Goal: Use online tool/utility: Use online tool/utility

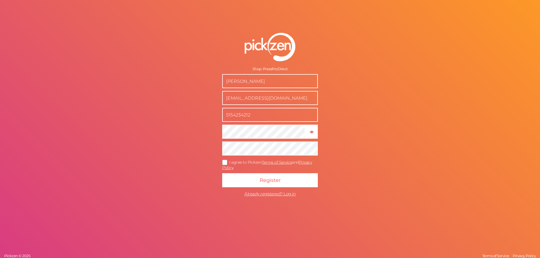
drag, startPoint x: 290, startPoint y: 100, endPoint x: 219, endPoint y: 98, distance: 71.4
click at [219, 98] on form "Shop: PressProDirect [PERSON_NAME] [EMAIL_ADDRESS][DOMAIN_NAME] 5154234212 × Sh…" at bounding box center [270, 116] width 141 height 189
type input "[EMAIL_ADDRESS][DOMAIN_NAME]"
click at [223, 162] on icon at bounding box center [224, 162] width 9 height 3
click at [0, 0] on input "I agree to Pickzen Terms of Service and Privacy Policy ." at bounding box center [0, 0] width 0 height 0
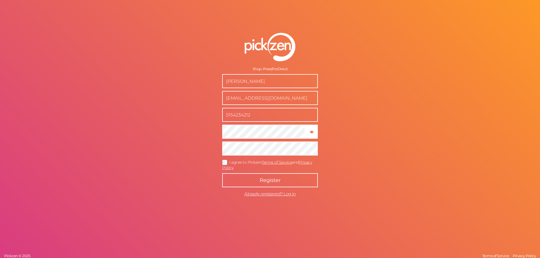
click at [280, 182] on span "Register" at bounding box center [269, 180] width 21 height 6
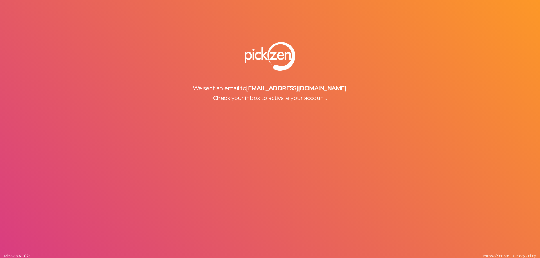
drag, startPoint x: 392, startPoint y: 67, endPoint x: 426, endPoint y: 5, distance: 70.4
click at [392, 66] on div at bounding box center [270, 56] width 540 height 29
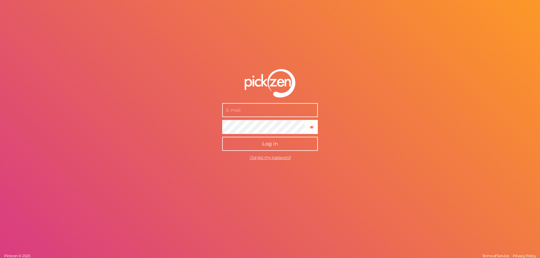
type input "[EMAIL_ADDRESS][DOMAIN_NAME]"
click at [261, 145] on button "Log in" at bounding box center [270, 144] width 96 height 14
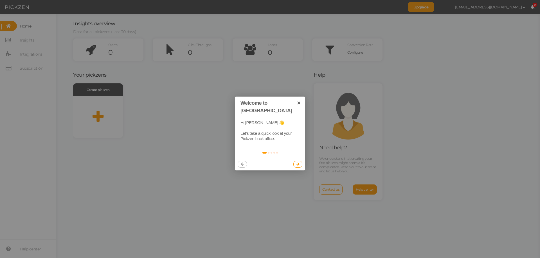
click at [296, 161] on link at bounding box center [297, 164] width 9 height 7
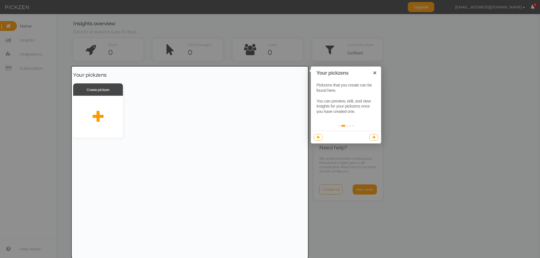
click at [372, 137] on icon at bounding box center [373, 137] width 3 height 4
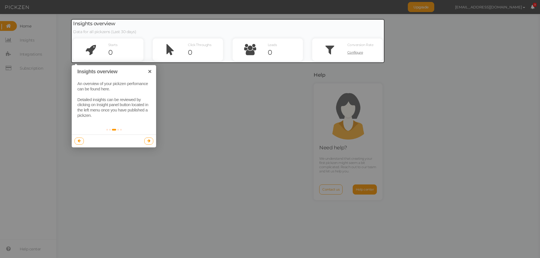
click at [148, 141] on icon at bounding box center [148, 141] width 3 height 4
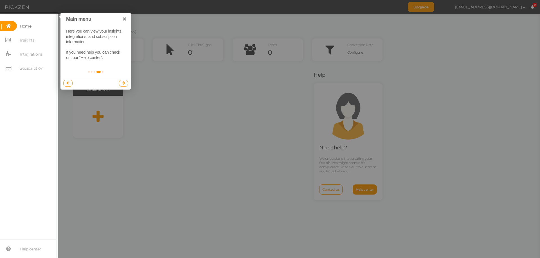
click at [122, 82] on icon at bounding box center [123, 83] width 3 height 4
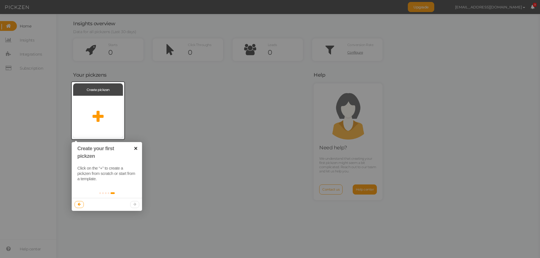
click at [135, 150] on link "×" at bounding box center [135, 148] width 13 height 13
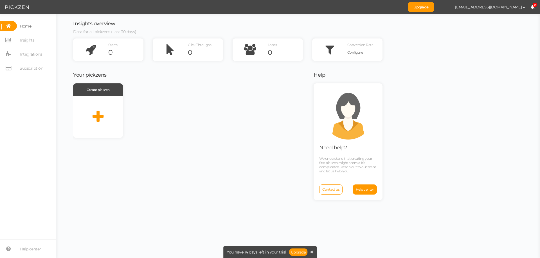
click at [99, 116] on div at bounding box center [98, 110] width 53 height 57
click at [31, 68] on span "Subscription" at bounding box center [31, 68] width 23 height 9
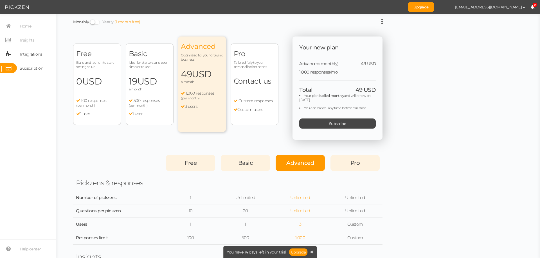
click at [28, 54] on span "Integrations" at bounding box center [31, 54] width 22 height 9
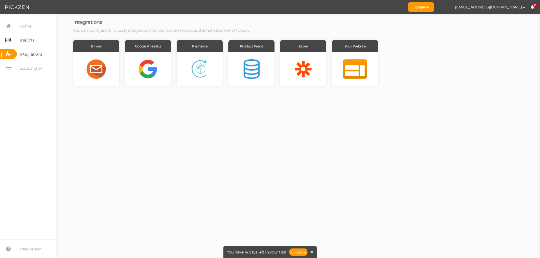
click at [29, 42] on span "Insights" at bounding box center [27, 40] width 15 height 9
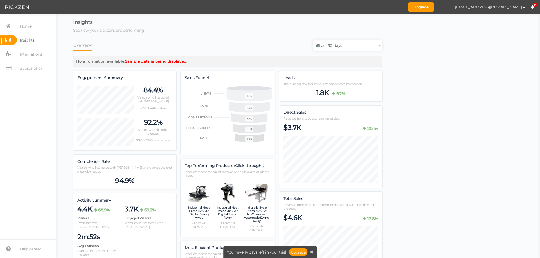
scroll to position [712, 309]
click at [25, 30] on span "Home" at bounding box center [26, 26] width 12 height 9
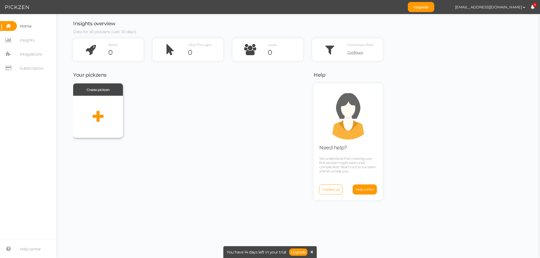
click at [106, 110] on div at bounding box center [98, 117] width 50 height 42
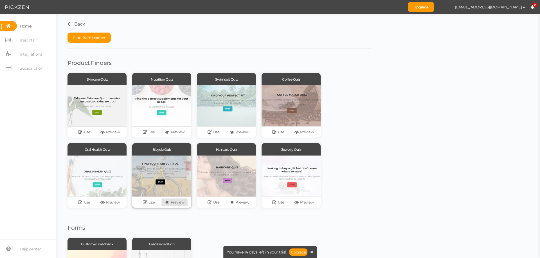
click at [178, 201] on link "Preview" at bounding box center [175, 203] width 26 height 8
click at [150, 203] on link "Use" at bounding box center [149, 203] width 26 height 8
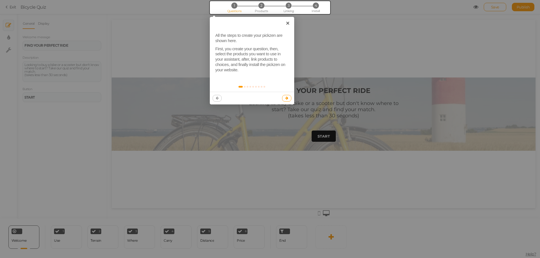
click at [287, 99] on icon at bounding box center [286, 98] width 3 height 4
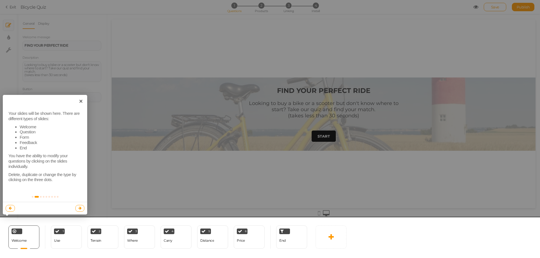
click at [80, 209] on icon at bounding box center [79, 209] width 3 height 4
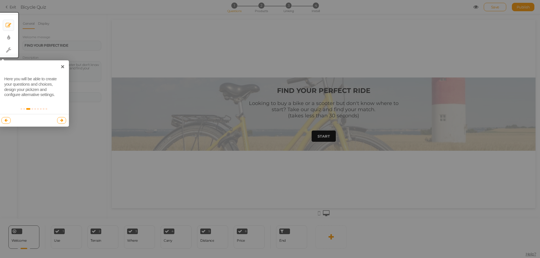
click at [62, 120] on icon at bounding box center [61, 121] width 3 height 4
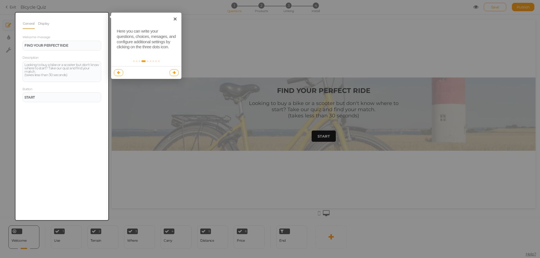
click at [173, 73] on icon at bounding box center [174, 73] width 3 height 4
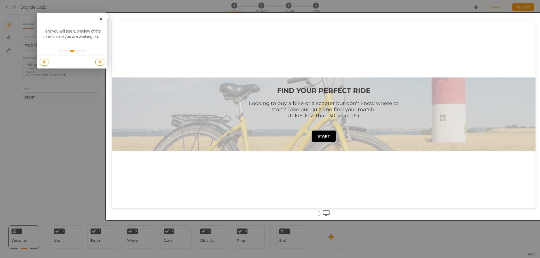
click at [98, 61] on icon at bounding box center [99, 62] width 3 height 4
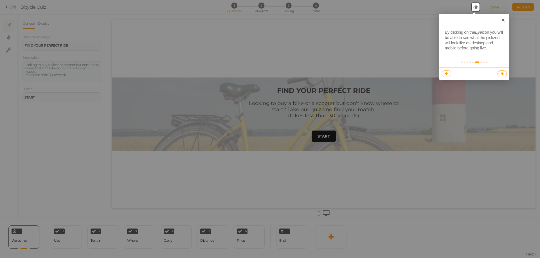
click at [502, 71] on link at bounding box center [501, 74] width 9 height 7
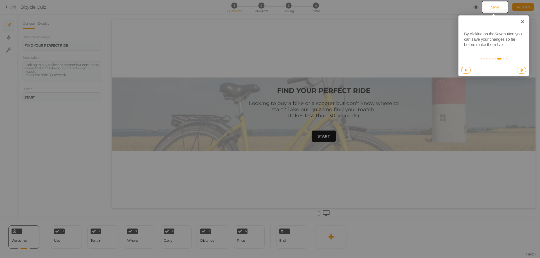
click at [521, 71] on icon at bounding box center [521, 70] width 3 height 4
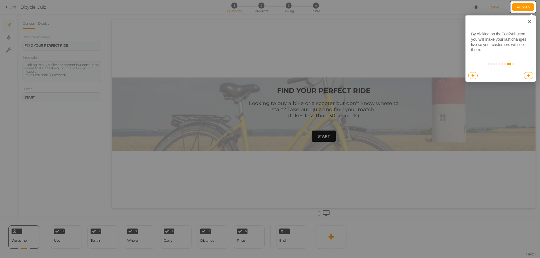
click at [526, 77] on link at bounding box center [528, 75] width 9 height 7
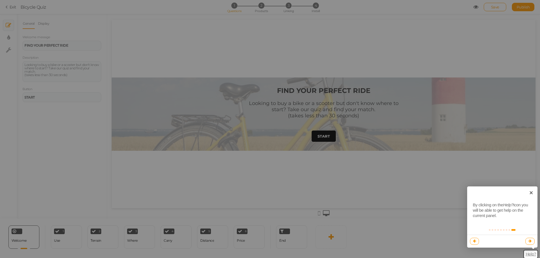
drag, startPoint x: 532, startPoint y: 243, endPoint x: 528, endPoint y: 238, distance: 7.0
click at [532, 243] on link at bounding box center [529, 241] width 9 height 7
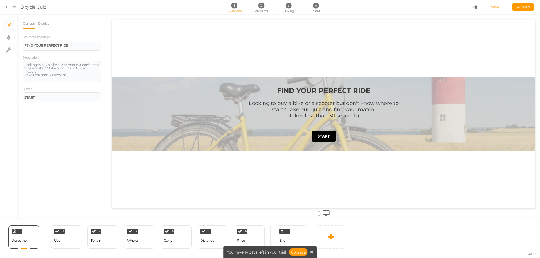
click at [204, 185] on div "FIND YOUR PERFECT RIDE Looking to buy a bike or a scooter but don't know where …" at bounding box center [324, 114] width 424 height 189
click at [35, 230] on icon at bounding box center [34, 230] width 3 height 4
click at [53, 183] on div "General Display Welcome message FIND YOUR PERFECT RIDE Description Looking to b…" at bounding box center [62, 118] width 90 height 201
click at [330, 236] on icon at bounding box center [330, 237] width 5 height 7
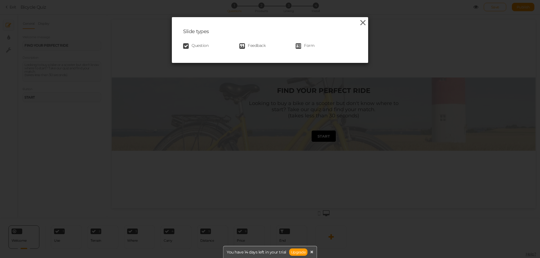
click at [361, 23] on icon at bounding box center [363, 23] width 8 height 8
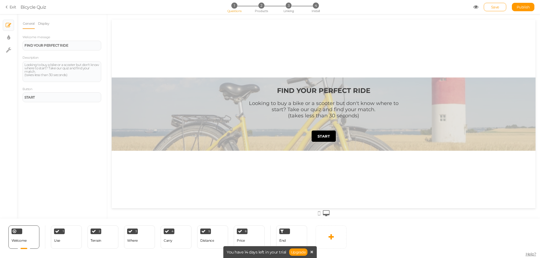
click at [69, 194] on div "General Display Welcome message FIND YOUR PERFECT RIDE Description Looking to b…" at bounding box center [62, 118] width 90 height 201
click at [37, 229] on link at bounding box center [35, 229] width 6 height 5
click at [30, 229] on span "Delete" at bounding box center [34, 228] width 10 height 4
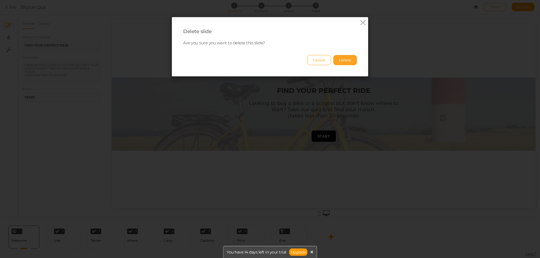
click at [347, 63] on button "Delete" at bounding box center [345, 60] width 24 height 10
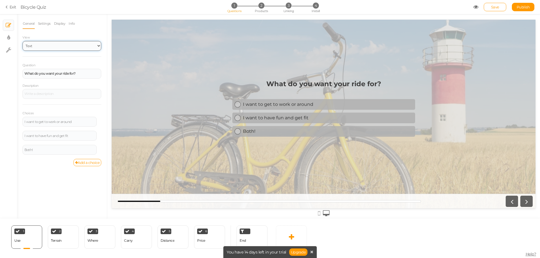
click at [51, 44] on select "Text Images Slider Dropdown" at bounding box center [61, 46] width 79 height 10
click at [57, 33] on div "General Settings Display Info View Text Images Slider Dropdown Question What do…" at bounding box center [61, 92] width 79 height 148
click at [53, 50] on select "Text Images Slider Dropdown" at bounding box center [61, 46] width 79 height 10
click at [22, 41] on select "Text Images Slider Dropdown" at bounding box center [61, 46] width 79 height 10
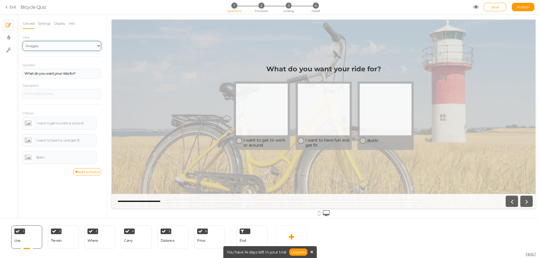
click at [57, 48] on select "Text Images Slider Dropdown" at bounding box center [61, 46] width 79 height 10
click at [22, 41] on select "Text Images Slider Dropdown" at bounding box center [61, 46] width 79 height 10
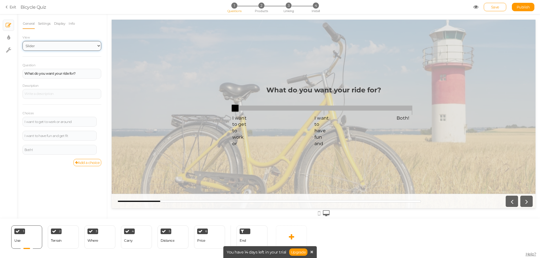
click at [53, 49] on select "Text Images Slider Dropdown" at bounding box center [61, 46] width 79 height 10
click at [22, 41] on select "Text Images Slider Dropdown" at bounding box center [61, 46] width 79 height 10
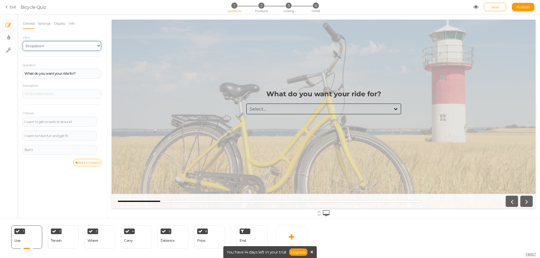
click at [83, 48] on select "Text Images Slider Dropdown" at bounding box center [61, 46] width 79 height 10
drag, startPoint x: 292, startPoint y: 99, endPoint x: 290, endPoint y: 104, distance: 5.2
click at [292, 101] on h1 "What do you want your ride for?" at bounding box center [323, 97] width 115 height 14
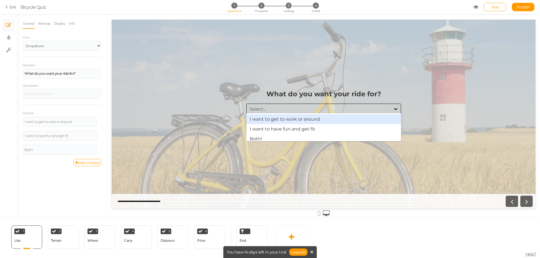
click at [288, 112] on div "Select..." at bounding box center [323, 109] width 155 height 11
click at [53, 46] on select "Text Images Slider Dropdown" at bounding box center [61, 46] width 79 height 10
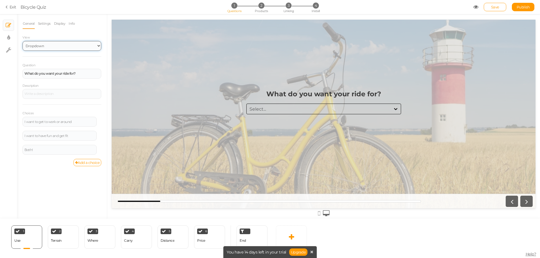
select select "1"
click at [22, 41] on select "Text Images Slider Dropdown" at bounding box center [61, 46] width 79 height 10
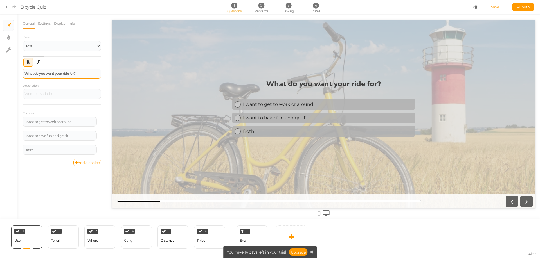
click at [68, 75] on strong "What do you want your ride for?" at bounding box center [49, 73] width 51 height 4
click at [89, 76] on div "What type of items do you plan to press?" at bounding box center [61, 74] width 79 height 10
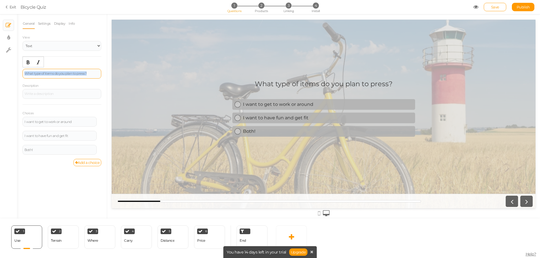
click at [89, 76] on div "What type of items do you plan to press?" at bounding box center [61, 74] width 79 height 10
click at [43, 23] on link "Settings" at bounding box center [44, 23] width 13 height 11
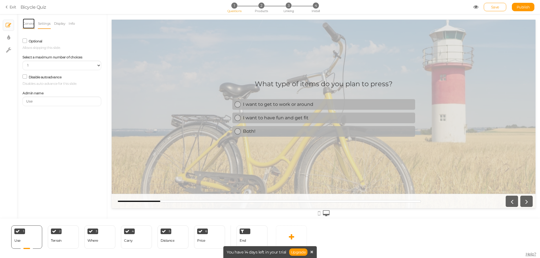
click at [29, 24] on link "General" at bounding box center [28, 23] width 12 height 11
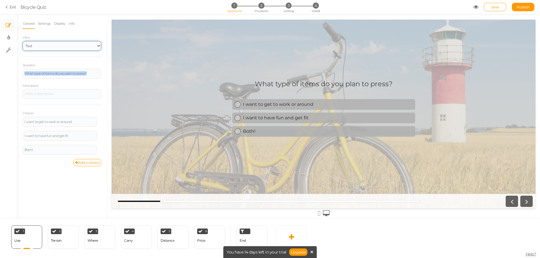
click at [44, 48] on select "Text Images Slider Dropdown" at bounding box center [61, 46] width 79 height 10
click at [53, 39] on label "View" at bounding box center [61, 38] width 79 height 4
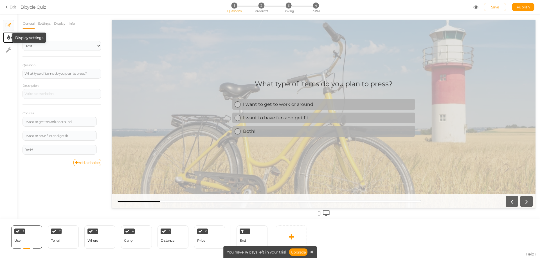
click at [7, 36] on icon at bounding box center [8, 38] width 3 height 6
select select "2"
select select "montserrat"
select select "fade"
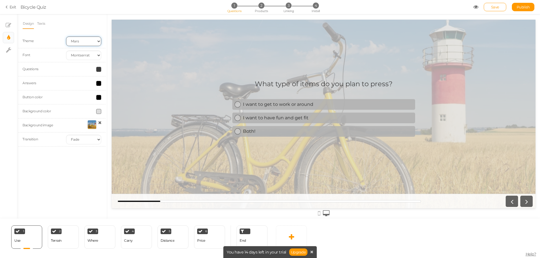
click at [81, 42] on select "Earth Mars" at bounding box center [83, 42] width 35 height 10
click at [66, 37] on select "Earth Mars" at bounding box center [83, 42] width 35 height 10
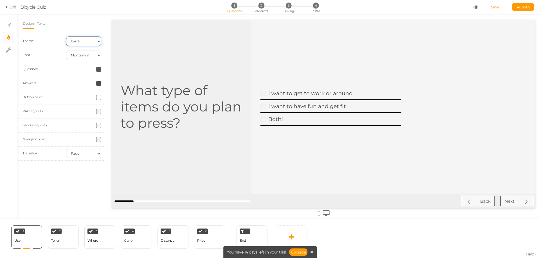
click at [76, 43] on select "Earth Mars" at bounding box center [83, 42] width 35 height 10
select select "2"
click at [66, 37] on select "Earth Mars" at bounding box center [83, 42] width 35 height 10
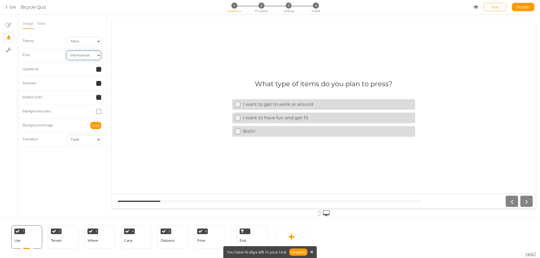
click at [83, 57] on select "Custom Default [PERSON_NAME] Montserrat Open Sans [PERSON_NAME] PT Sans Raleway…" at bounding box center [83, 56] width 35 height 10
click at [66, 51] on select "Custom Default [PERSON_NAME] Montserrat Open Sans [PERSON_NAME] PT Sans Raleway…" at bounding box center [83, 56] width 35 height 10
click at [84, 57] on select "Custom Default [PERSON_NAME] Montserrat Open Sans [PERSON_NAME] PT Sans Raleway…" at bounding box center [83, 56] width 35 height 10
click at [66, 51] on select "Custom Default [PERSON_NAME] Montserrat Open Sans [PERSON_NAME] PT Sans Raleway…" at bounding box center [83, 56] width 35 height 10
click at [90, 55] on select "Custom Default [PERSON_NAME] Montserrat Open Sans [PERSON_NAME] PT Sans Raleway…" at bounding box center [83, 56] width 35 height 10
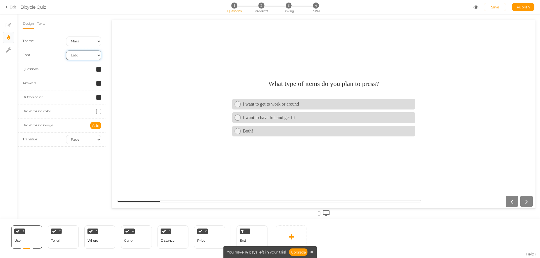
click at [66, 51] on select "Custom Default [PERSON_NAME] Montserrat Open Sans [PERSON_NAME] PT Sans Raleway…" at bounding box center [83, 56] width 35 height 10
click at [90, 60] on div "Font Custom Default [PERSON_NAME] Montserrat Open Sans [PERSON_NAME] PT Sans Ra…" at bounding box center [61, 55] width 87 height 14
drag, startPoint x: 86, startPoint y: 55, endPoint x: 85, endPoint y: 60, distance: 4.3
click at [86, 56] on select "Custom Default [PERSON_NAME] Montserrat Open Sans [PERSON_NAME] PT Sans Raleway…" at bounding box center [83, 56] width 35 height 10
click at [76, 55] on select "Custom Default [PERSON_NAME] Montserrat Open Sans [PERSON_NAME] PT Sans Raleway…" at bounding box center [83, 56] width 35 height 10
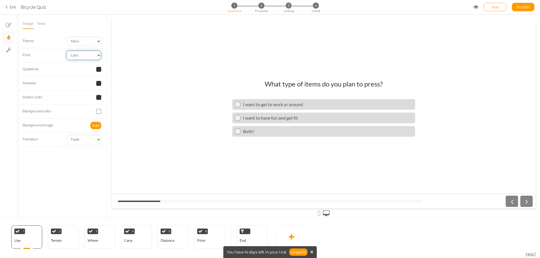
click at [66, 51] on select "Custom Default [PERSON_NAME] Montserrat Open Sans [PERSON_NAME] PT Sans Raleway…" at bounding box center [83, 56] width 35 height 10
click at [84, 53] on select "Custom Default [PERSON_NAME] Montserrat Open Sans [PERSON_NAME] PT Sans Raleway…" at bounding box center [83, 56] width 35 height 10
select select "montserrat"
click at [66, 51] on select "Custom Default [PERSON_NAME] Montserrat Open Sans [PERSON_NAME] PT Sans Raleway…" at bounding box center [83, 56] width 35 height 10
click at [86, 57] on select "Custom Default [PERSON_NAME] Montserrat Open Sans [PERSON_NAME] PT Sans Raleway…" at bounding box center [83, 56] width 35 height 10
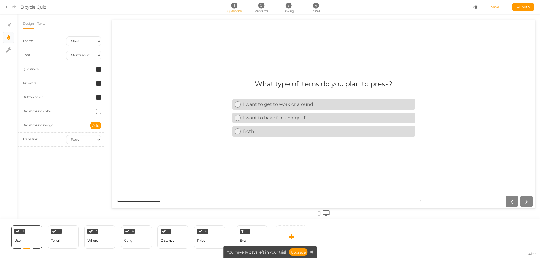
click at [48, 56] on div "Font" at bounding box center [40, 55] width 44 height 6
click at [94, 69] on div at bounding box center [84, 69] width 44 height 5
click at [97, 70] on span at bounding box center [98, 69] width 5 height 5
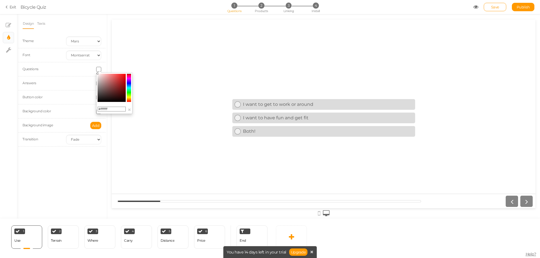
drag, startPoint x: 99, startPoint y: 97, endPoint x: 96, endPoint y: 67, distance: 30.2
click at [96, 67] on body "× Close A wider screen is needed to use the Pickzen builder Exit Bicycle Quiz 1…" at bounding box center [270, 129] width 540 height 258
drag, startPoint x: 100, startPoint y: 78, endPoint x: 97, endPoint y: 108, distance: 31.1
click at [97, 108] on div "#000000 ×" at bounding box center [114, 94] width 36 height 42
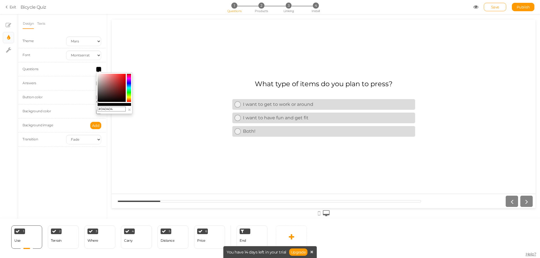
type input "#000000"
drag, startPoint x: 99, startPoint y: 100, endPoint x: 91, endPoint y: 109, distance: 11.3
click at [91, 109] on body "× Close A wider screen is needed to use the Pickzen builder Exit Bicycle Quiz 1…" at bounding box center [270, 129] width 540 height 258
click at [72, 71] on div at bounding box center [84, 69] width 44 height 5
click at [98, 98] on span at bounding box center [98, 97] width 5 height 5
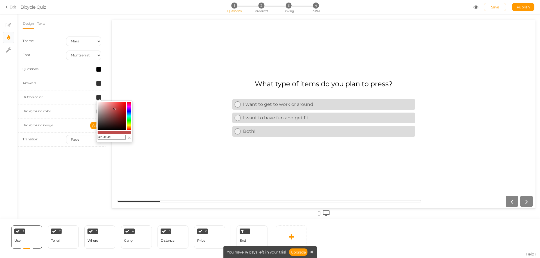
drag, startPoint x: 102, startPoint y: 125, endPoint x: 115, endPoint y: 109, distance: 20.8
click at [115, 109] on colorpicker-saturation at bounding box center [112, 116] width 28 height 28
drag, startPoint x: 115, startPoint y: 109, endPoint x: 98, endPoint y: 130, distance: 26.9
click at [98, 130] on icon at bounding box center [98, 130] width 2 height 2
drag, startPoint x: 109, startPoint y: 133, endPoint x: 111, endPoint y: 136, distance: 3.1
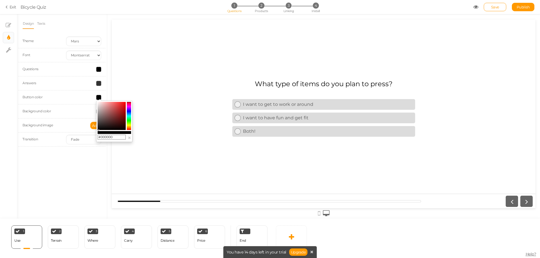
click at [110, 133] on colorpicker-preview at bounding box center [114, 132] width 33 height 3
click at [111, 138] on input "#000000" at bounding box center [112, 137] width 28 height 5
paste input "1E3A8A"
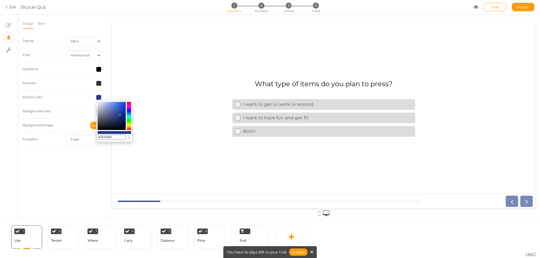
click at [152, 140] on div "What type of items do you plan to press? I want to get to work or around I want…" at bounding box center [324, 114] width 424 height 77
drag, startPoint x: 119, startPoint y: 115, endPoint x: 126, endPoint y: 115, distance: 7.3
click at [126, 115] on icon at bounding box center [126, 115] width 2 height 2
drag, startPoint x: 126, startPoint y: 115, endPoint x: 126, endPoint y: 120, distance: 4.8
click at [126, 120] on icon at bounding box center [126, 120] width 2 height 2
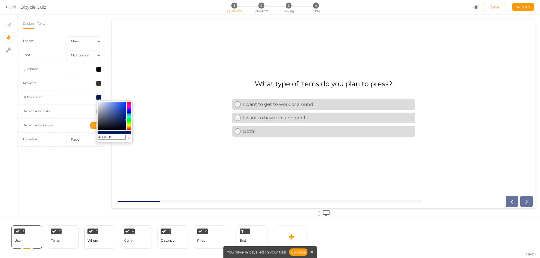
click at [120, 137] on input "#00175b" at bounding box center [112, 137] width 28 height 5
paste input "1E3A8A"
type input "#1E3A8A"
click at [152, 135] on div "What type of items do you plan to press? I want to get to work or around I want…" at bounding box center [324, 114] width 424 height 77
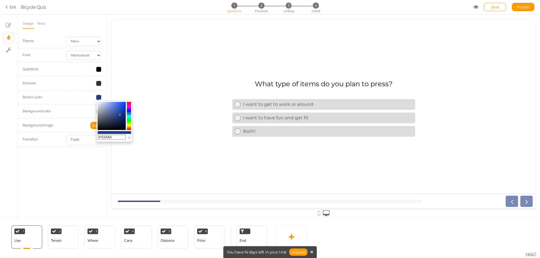
click at [57, 113] on div "Background color" at bounding box center [40, 111] width 44 height 6
click at [67, 113] on div at bounding box center [84, 111] width 44 height 5
click at [98, 111] on span at bounding box center [98, 111] width 5 height 5
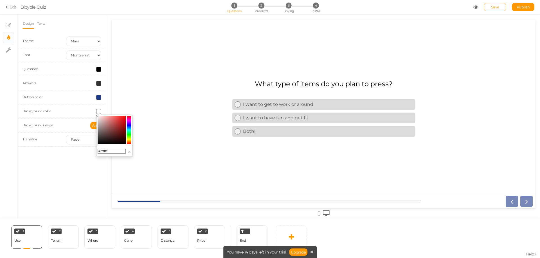
click at [98, 111] on span at bounding box center [98, 111] width 5 height 5
click at [68, 119] on div "Background image Add" at bounding box center [61, 126] width 87 height 14
click at [89, 142] on select "None Fade Switch" at bounding box center [83, 140] width 35 height 10
select select "switch"
click at [66, 135] on select "None Fade Switch" at bounding box center [83, 140] width 35 height 10
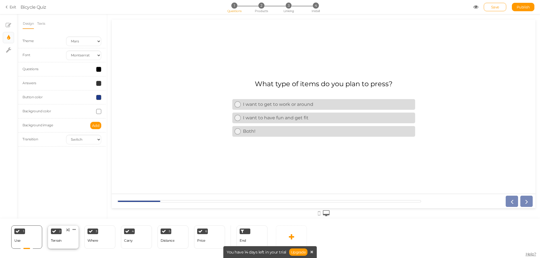
click at [61, 243] on div "Terrain" at bounding box center [56, 241] width 11 height 4
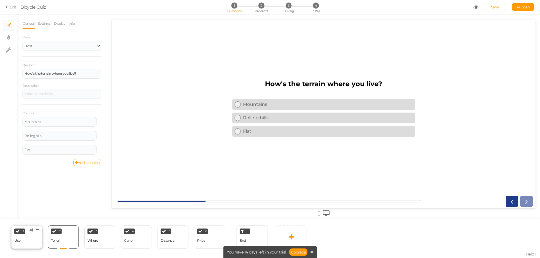
click at [36, 241] on div "1 Use × Define the conditions to show this slide. Clone Change type Delete" at bounding box center [26, 237] width 31 height 23
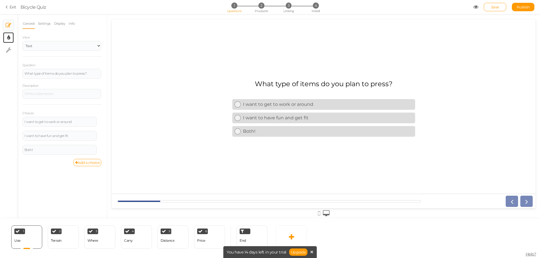
click at [7, 37] on icon at bounding box center [8, 38] width 3 height 6
select select "2"
select select "montserrat"
select select "switch"
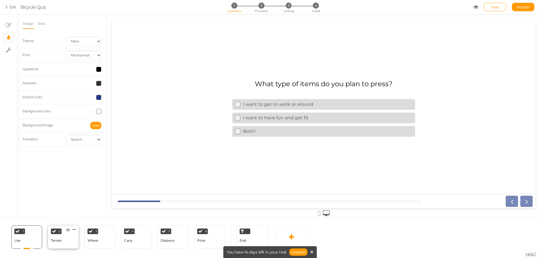
click at [60, 243] on div "Terrain" at bounding box center [56, 241] width 11 height 10
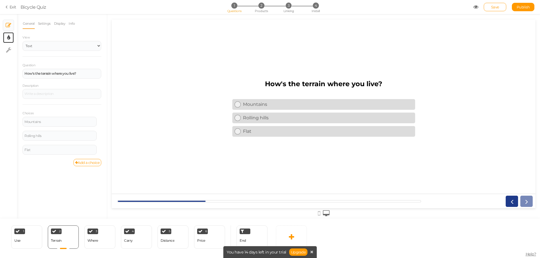
click at [8, 38] on icon at bounding box center [8, 38] width 3 height 6
select select "2"
select select "montserrat"
select select "switch"
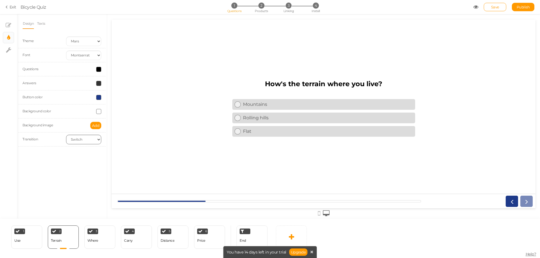
drag, startPoint x: 66, startPoint y: 135, endPoint x: 81, endPoint y: 139, distance: 15.8
click at [67, 136] on div "None Fade Switch" at bounding box center [84, 140] width 44 height 10
click at [82, 139] on select "None Fade Switch" at bounding box center [83, 140] width 35 height 10
click at [66, 135] on select "None Fade Switch" at bounding box center [83, 140] width 35 height 10
click at [31, 245] on div "1 Use × Define the conditions to show this slide. Clone Change type Delete" at bounding box center [26, 237] width 31 height 23
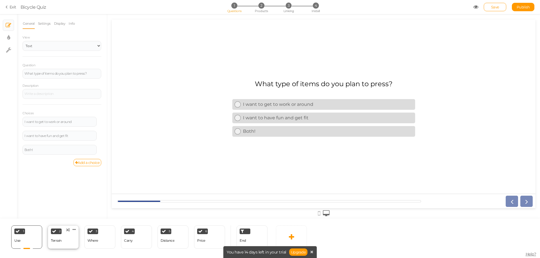
click at [59, 242] on div "Terrain" at bounding box center [56, 241] width 11 height 4
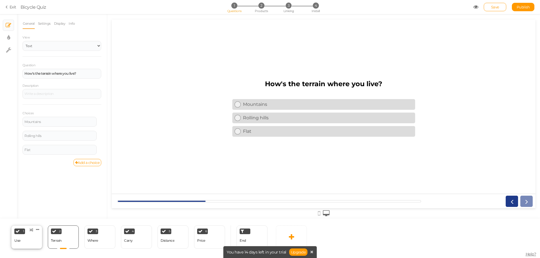
click at [30, 242] on div "1 Use × Define the conditions to show this slide. Clone Change type Delete" at bounding box center [26, 237] width 31 height 23
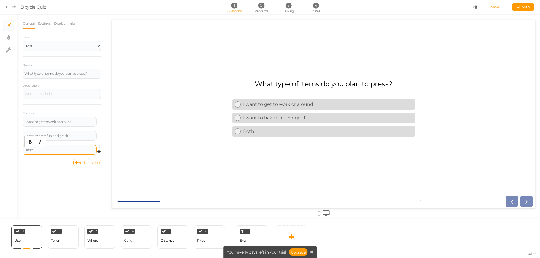
click at [52, 149] on div "Both!" at bounding box center [59, 149] width 70 height 3
click at [45, 174] on div "General Settings Display Info View Text Images Slider Dropdown Question What ty…" at bounding box center [62, 118] width 90 height 201
click at [10, 40] on link "× Display settings" at bounding box center [8, 37] width 11 height 11
select select "2"
select select "montserrat"
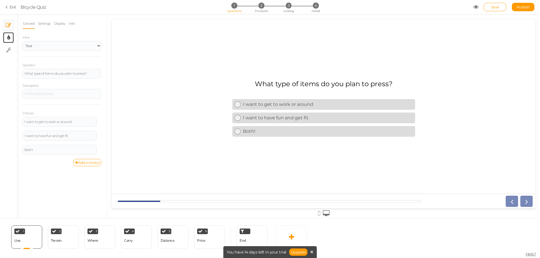
select select "switch"
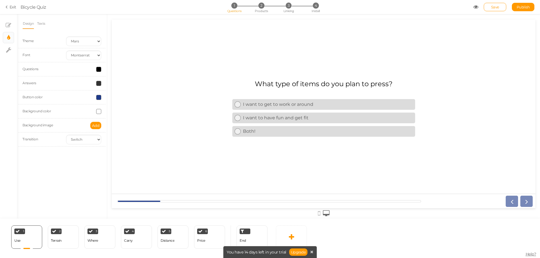
click at [477, 8] on icon at bounding box center [475, 6] width 5 height 5
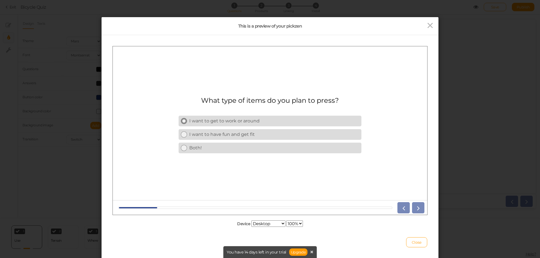
click at [228, 116] on link "I want to get to work or around" at bounding box center [269, 121] width 183 height 11
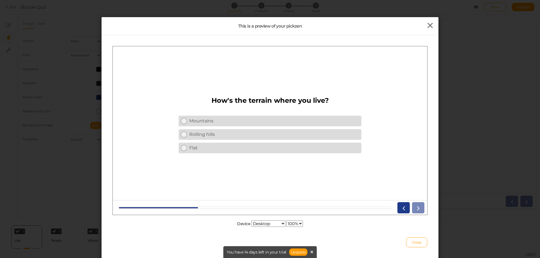
drag, startPoint x: 426, startPoint y: 24, endPoint x: 223, endPoint y: 3, distance: 204.0
click at [426, 24] on icon at bounding box center [430, 25] width 8 height 8
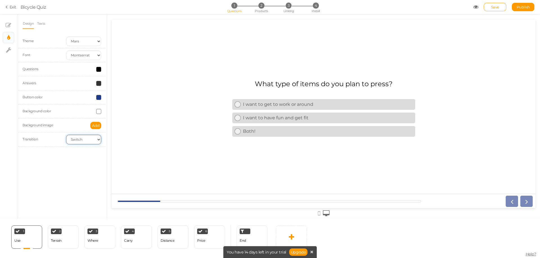
click at [82, 141] on select "None Fade Switch" at bounding box center [83, 140] width 35 height 10
select select
click at [66, 135] on select "None Fade Switch" at bounding box center [83, 140] width 35 height 10
click at [65, 235] on div "2 Terrain × Define the conditions to show this slide. Clone Change type Delete" at bounding box center [63, 237] width 31 height 23
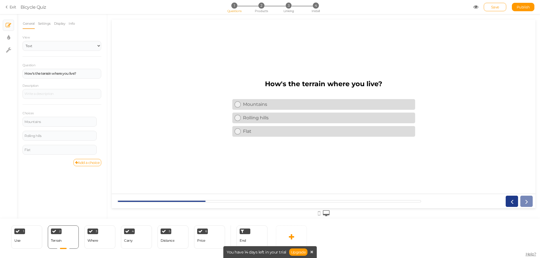
click at [3, 37] on li "× Display settings" at bounding box center [8, 37] width 11 height 11
select select "2"
select select "montserrat"
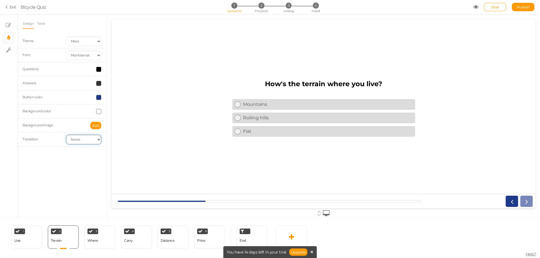
click at [77, 137] on select "None Fade Switch" at bounding box center [83, 140] width 35 height 10
click at [66, 135] on select "None Fade Switch" at bounding box center [83, 140] width 35 height 10
click at [57, 166] on div "Design Texts Theme Earth Mars Font Custom Default [PERSON_NAME] Montserrat Open…" at bounding box center [62, 116] width 90 height 205
click at [33, 241] on div "1 Use × Define the conditions to show this slide. Clone Change type Delete" at bounding box center [26, 237] width 31 height 23
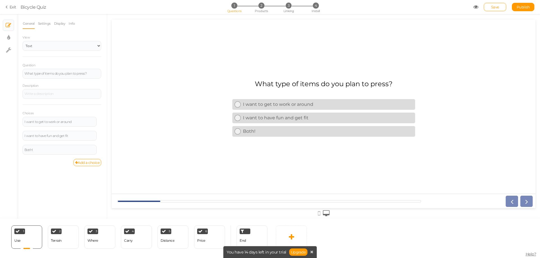
click at [474, 7] on icon at bounding box center [475, 6] width 5 height 5
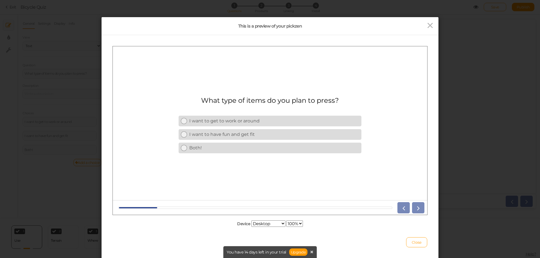
click at [418, 207] on div at bounding box center [409, 207] width 29 height 11
click at [246, 128] on div "I want to get to work or around I want to have fun and get fit Both!" at bounding box center [269, 134] width 183 height 40
click at [244, 132] on div "I want to have fun and get fit" at bounding box center [274, 134] width 170 height 5
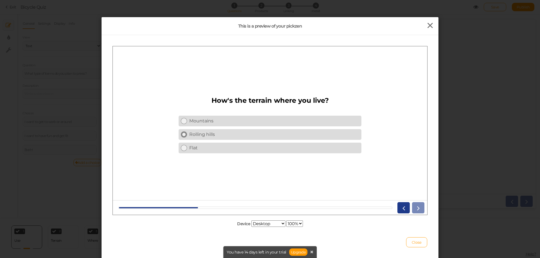
click at [426, 24] on icon at bounding box center [430, 25] width 8 height 8
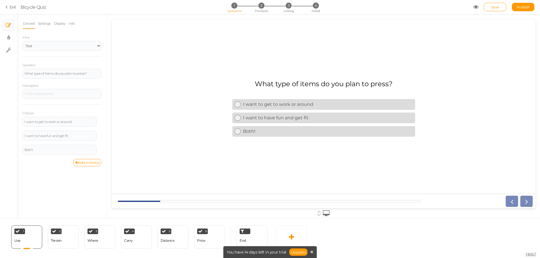
click at [60, 177] on div "General Settings Display Info View Text Images Slider Dropdown Question What ty…" at bounding box center [62, 118] width 90 height 201
click at [7, 36] on icon at bounding box center [8, 38] width 3 height 6
select select "2"
select select "montserrat"
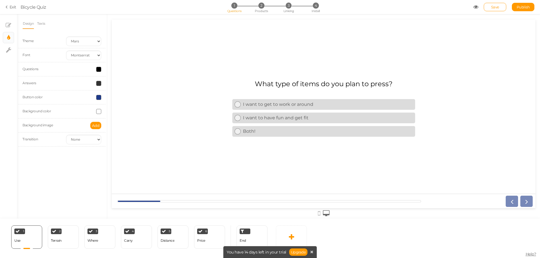
click at [97, 83] on span at bounding box center [98, 83] width 5 height 5
drag, startPoint x: 99, startPoint y: 109, endPoint x: 97, endPoint y: 119, distance: 9.9
click at [97, 119] on div "#000000 ×" at bounding box center [114, 108] width 36 height 42
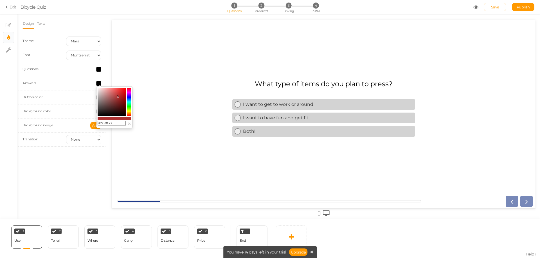
drag, startPoint x: 110, startPoint y: 106, endPoint x: 118, endPoint y: 94, distance: 14.7
click at [118, 94] on colorpicker-saturation at bounding box center [112, 102] width 28 height 28
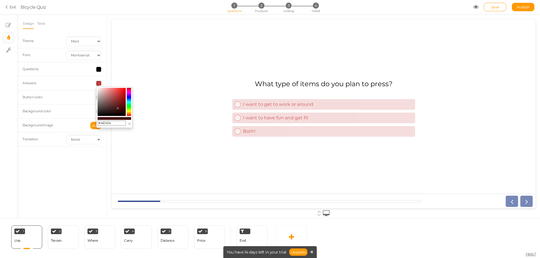
drag, startPoint x: 117, startPoint y: 101, endPoint x: 117, endPoint y: 108, distance: 7.0
click at [117, 108] on colorpicker-saturation at bounding box center [112, 102] width 28 height 28
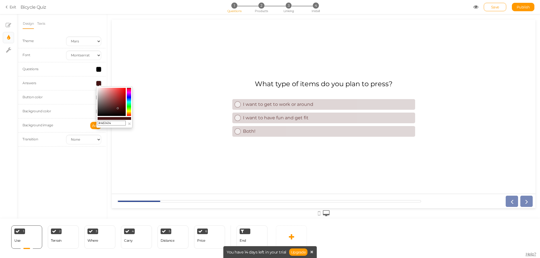
click at [114, 123] on input "#461414" at bounding box center [112, 123] width 28 height 5
paste input "1E3A8A"
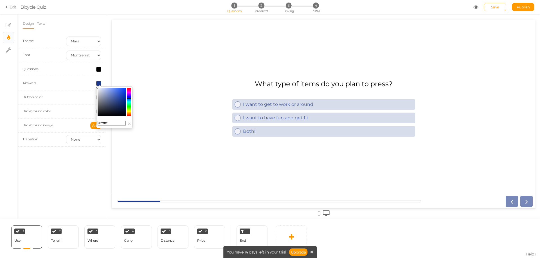
drag, startPoint x: 118, startPoint y: 99, endPoint x: 95, endPoint y: 86, distance: 26.4
click at [95, 86] on body "× Close A wider screen is needed to use the Pickzen builder Exit Bicycle Quiz 1…" at bounding box center [270, 129] width 540 height 258
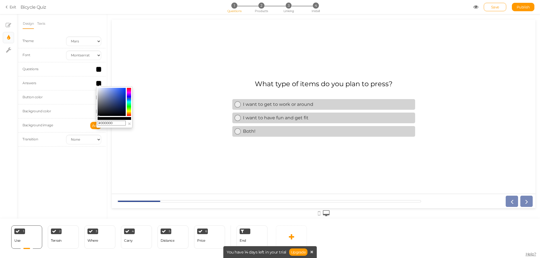
drag, startPoint x: 111, startPoint y: 96, endPoint x: 98, endPoint y: 121, distance: 27.7
click at [98, 121] on div "#000000 ×" at bounding box center [114, 108] width 36 height 42
type input "#000000"
drag, startPoint x: 105, startPoint y: 109, endPoint x: 97, endPoint y: 119, distance: 13.2
click at [97, 119] on div "#000000 ×" at bounding box center [114, 108] width 36 height 42
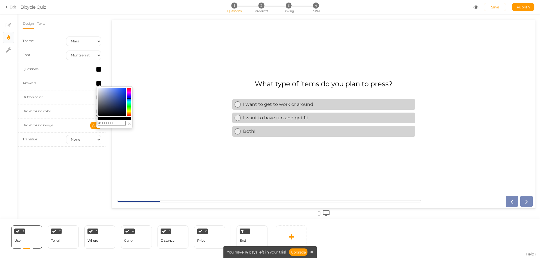
click at [93, 163] on div "Design Texts Theme Earth Mars Font Custom Default [PERSON_NAME] Montserrat Open…" at bounding box center [62, 116] width 90 height 205
click at [97, 126] on span "Add" at bounding box center [96, 125] width 8 height 4
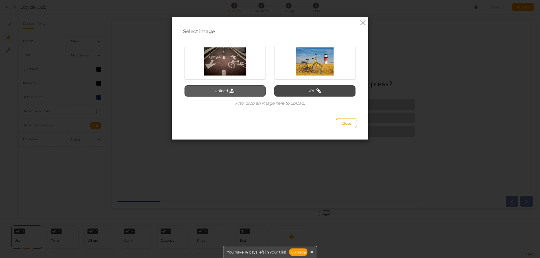
click at [251, 93] on button "Upload" at bounding box center [224, 90] width 81 height 11
type input "C:\fakepath\PressPro_splash2.png"
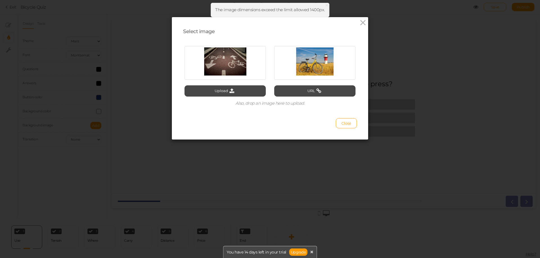
click at [221, 85] on div "Upload URL Also, drop an image here to upload." at bounding box center [269, 74] width 171 height 69
click at [221, 88] on button "Upload" at bounding box center [224, 90] width 81 height 11
click at [359, 24] on icon at bounding box center [363, 23] width 8 height 8
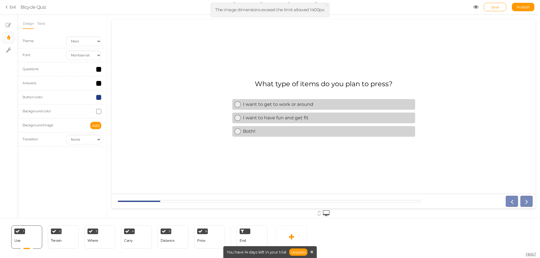
click at [293, 61] on div at bounding box center [324, 114] width 424 height 189
click at [470, 66] on div at bounding box center [324, 114] width 424 height 189
click at [327, 5] on span "×" at bounding box center [327, 5] width 4 height 8
click at [101, 112] on div at bounding box center [84, 111] width 44 height 5
click at [101, 112] on span at bounding box center [98, 111] width 5 height 5
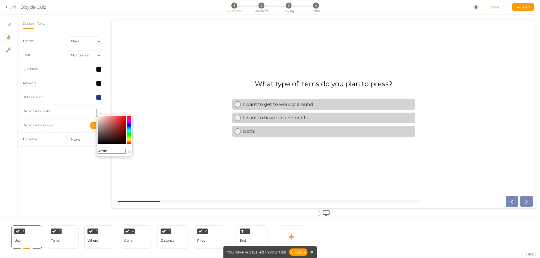
click at [78, 110] on div at bounding box center [84, 111] width 44 height 5
click at [47, 111] on label "Background color" at bounding box center [36, 111] width 28 height 4
click at [98, 128] on button "Add" at bounding box center [95, 125] width 11 height 7
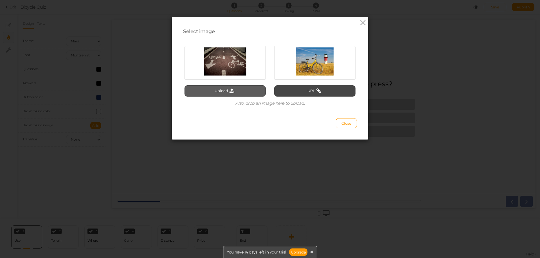
click at [240, 89] on button "Upload" at bounding box center [224, 90] width 81 height 11
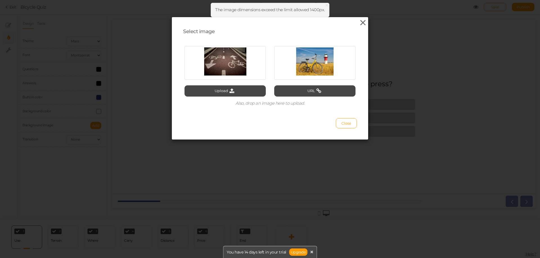
click at [361, 22] on icon at bounding box center [363, 23] width 8 height 8
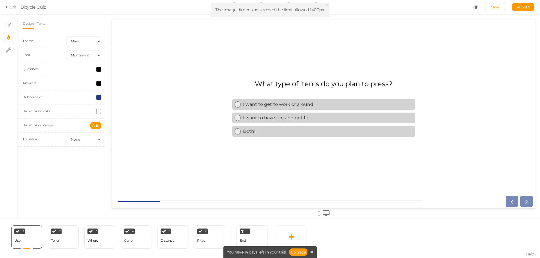
click at [99, 112] on span at bounding box center [98, 111] width 5 height 5
click at [77, 112] on div at bounding box center [84, 111] width 44 height 5
click at [95, 125] on span "Add" at bounding box center [96, 125] width 8 height 4
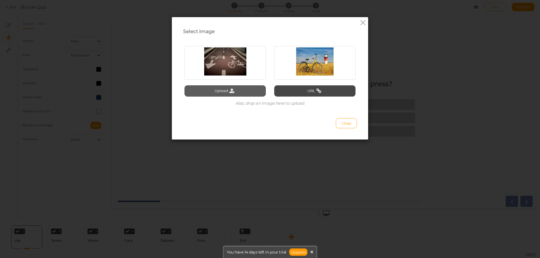
click at [215, 91] on button "Upload" at bounding box center [224, 90] width 81 height 11
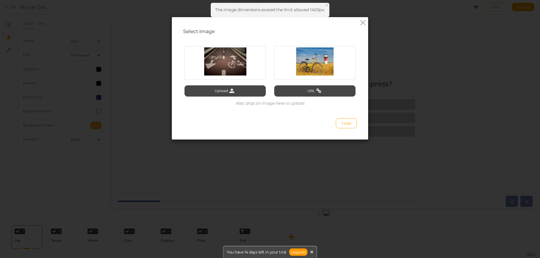
click at [326, 5] on span "×" at bounding box center [327, 5] width 4 height 8
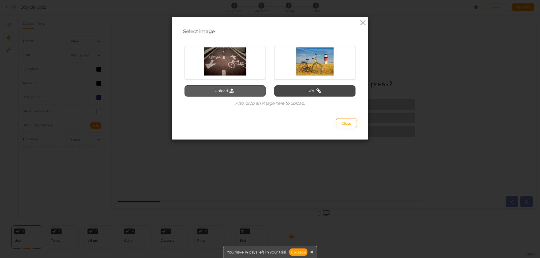
click at [229, 91] on icon at bounding box center [232, 91] width 8 height 5
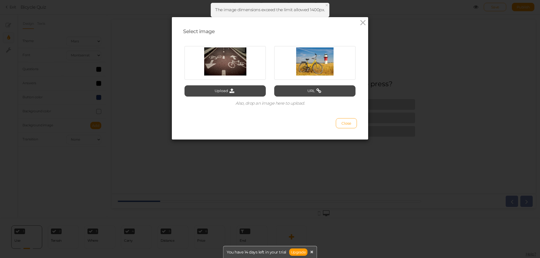
click at [327, 5] on span "×" at bounding box center [327, 5] width 4 height 8
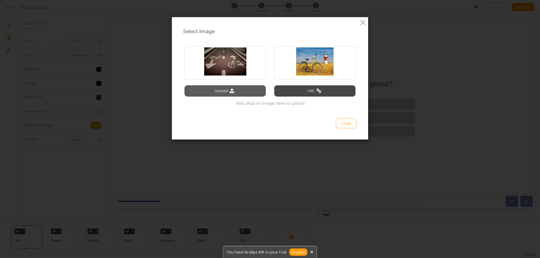
click at [230, 91] on icon at bounding box center [232, 91] width 8 height 5
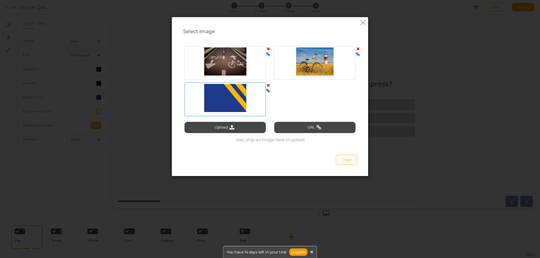
click at [232, 99] on div at bounding box center [225, 98] width 78 height 28
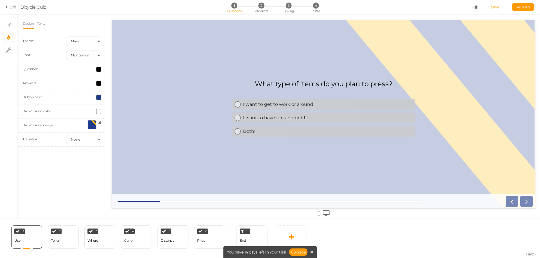
drag, startPoint x: 314, startPoint y: 168, endPoint x: 323, endPoint y: 164, distance: 10.3
click at [314, 168] on div at bounding box center [324, 114] width 424 height 189
click at [100, 122] on icon at bounding box center [99, 123] width 3 height 4
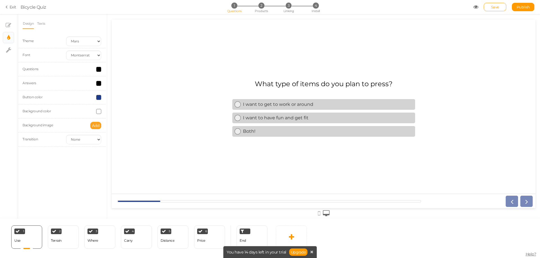
click at [96, 126] on span "Add" at bounding box center [96, 125] width 8 height 4
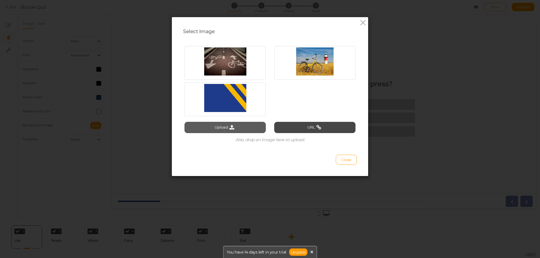
click at [243, 128] on button "Upload" at bounding box center [224, 127] width 81 height 11
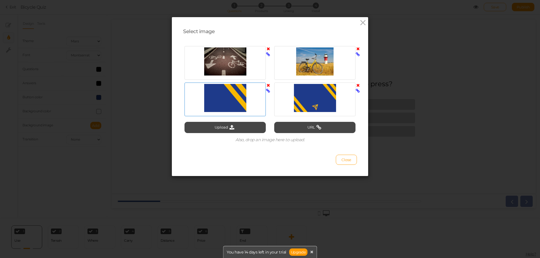
click at [266, 85] on icon at bounding box center [267, 85] width 3 height 4
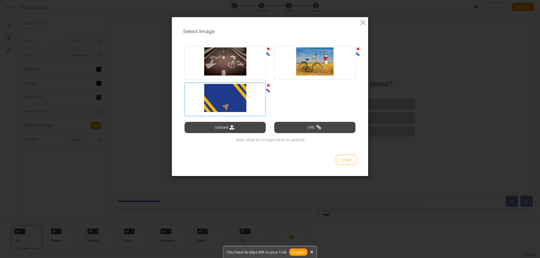
click at [236, 105] on div at bounding box center [225, 98] width 78 height 28
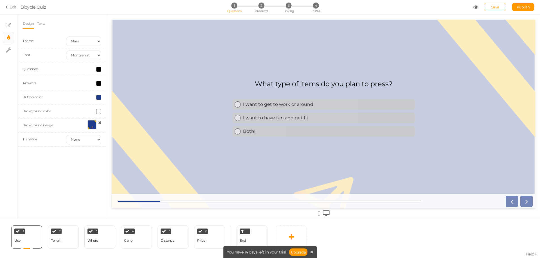
drag, startPoint x: 137, startPoint y: 86, endPoint x: 124, endPoint y: 96, distance: 17.0
click at [137, 86] on div "What type of items do you plan to press? I want to get to work or around I want…" at bounding box center [324, 114] width 424 height 77
click at [99, 123] on icon at bounding box center [99, 123] width 3 height 4
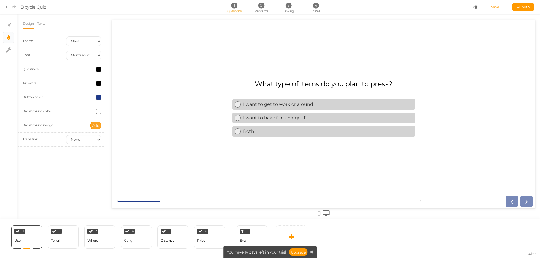
click at [97, 125] on span "Add" at bounding box center [96, 125] width 8 height 4
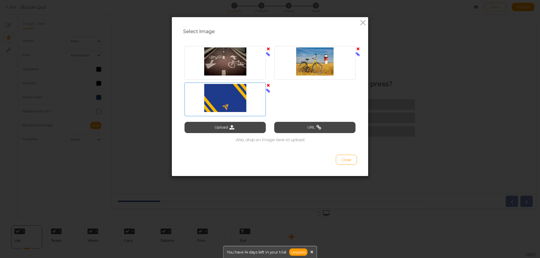
click at [266, 85] on icon at bounding box center [267, 85] width 3 height 4
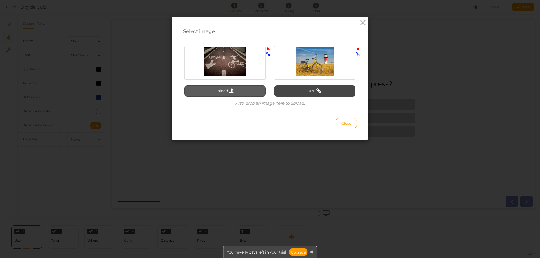
click at [236, 95] on button "Upload" at bounding box center [224, 90] width 81 height 11
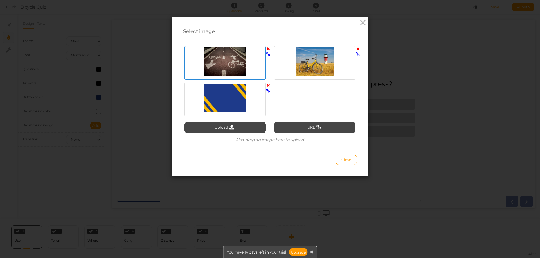
click at [266, 48] on icon at bounding box center [267, 49] width 3 height 4
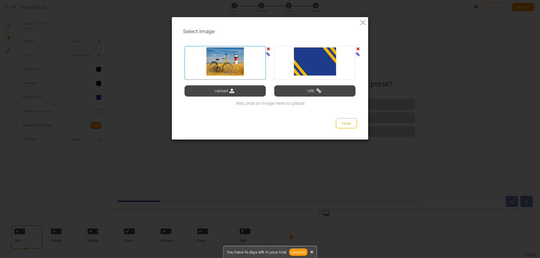
click at [266, 49] on icon at bounding box center [267, 49] width 3 height 4
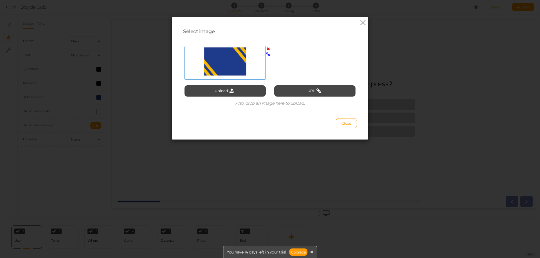
click at [203, 57] on div at bounding box center [225, 61] width 78 height 28
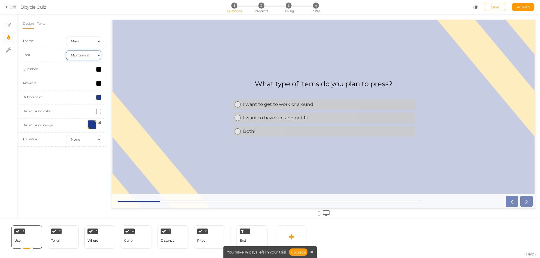
click at [78, 56] on select "Custom Default [PERSON_NAME] Montserrat Open Sans [PERSON_NAME] PT Sans Raleway…" at bounding box center [83, 56] width 35 height 10
click at [66, 51] on select "Custom Default [PERSON_NAME] Montserrat Open Sans [PERSON_NAME] PT Sans Raleway…" at bounding box center [83, 56] width 35 height 10
click at [80, 60] on div "Font Custom Default [PERSON_NAME] Montserrat Open Sans [PERSON_NAME] PT Sans Ra…" at bounding box center [61, 55] width 87 height 14
drag, startPoint x: 81, startPoint y: 54, endPoint x: 81, endPoint y: 58, distance: 3.7
click at [81, 55] on select "Custom Default [PERSON_NAME] Montserrat Open Sans [PERSON_NAME] PT Sans Raleway…" at bounding box center [83, 56] width 35 height 10
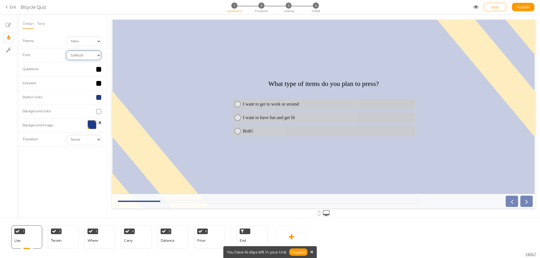
select select "custom"
click at [66, 51] on select "Custom Default [PERSON_NAME] Montserrat Open Sans [PERSON_NAME] PT Sans Raleway…" at bounding box center [83, 56] width 35 height 10
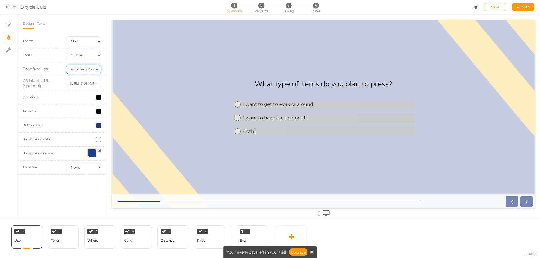
click at [81, 68] on input "'Montserrat', sans-serif" at bounding box center [83, 70] width 35 height 10
click at [83, 85] on input "[URL][DOMAIN_NAME]" at bounding box center [83, 84] width 35 height 10
drag, startPoint x: 84, startPoint y: 83, endPoint x: 104, endPoint y: 80, distance: 20.2
click at [106, 79] on div "Design Texts Theme Earth Mars Font Custom Default [PERSON_NAME] Montserrat Open…" at bounding box center [62, 116] width 90 height 205
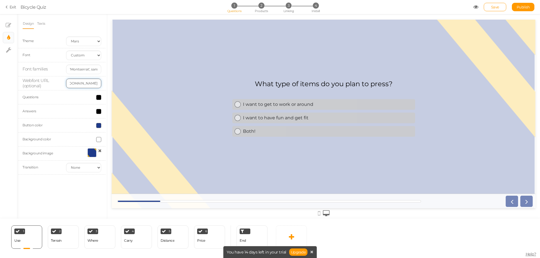
click at [88, 84] on input "[URL][DOMAIN_NAME]" at bounding box center [83, 84] width 35 height 10
drag, startPoint x: 89, startPoint y: 83, endPoint x: 62, endPoint y: 83, distance: 27.0
click at [62, 83] on div "Webfont URL (optional) [URL][DOMAIN_NAME]" at bounding box center [61, 83] width 87 height 14
click at [86, 69] on input "'Montserrat', sans-serif" at bounding box center [83, 70] width 35 height 10
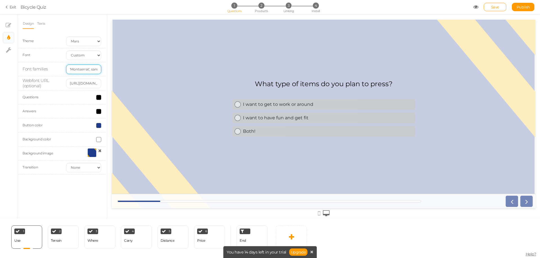
scroll to position [0, 10]
drag, startPoint x: 78, startPoint y: 70, endPoint x: 106, endPoint y: 70, distance: 27.8
click at [106, 70] on div "Design Texts Theme Earth Mars Font Custom Default [PERSON_NAME] Montserrat Open…" at bounding box center [62, 116] width 90 height 205
click at [91, 71] on input "'Montserrat', sans-serif" at bounding box center [83, 70] width 35 height 10
click at [87, 83] on input "[URL][DOMAIN_NAME]" at bounding box center [83, 84] width 35 height 10
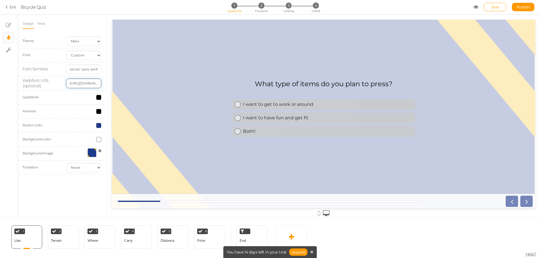
scroll to position [0, 0]
click at [87, 83] on input "[URL][DOMAIN_NAME]" at bounding box center [83, 84] width 35 height 10
click at [87, 85] on input "[URL][DOMAIN_NAME]" at bounding box center [83, 84] width 35 height 10
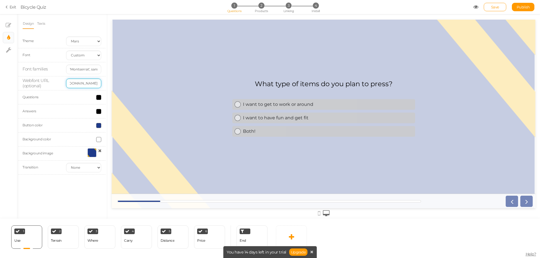
drag, startPoint x: 194, startPoint y: 104, endPoint x: 113, endPoint y: 85, distance: 83.3
click at [88, 85] on input "[URL][DOMAIN_NAME]" at bounding box center [83, 84] width 35 height 10
drag, startPoint x: 87, startPoint y: 85, endPoint x: 64, endPoint y: 85, distance: 23.0
click at [64, 85] on div "[URL][DOMAIN_NAME]" at bounding box center [84, 84] width 44 height 10
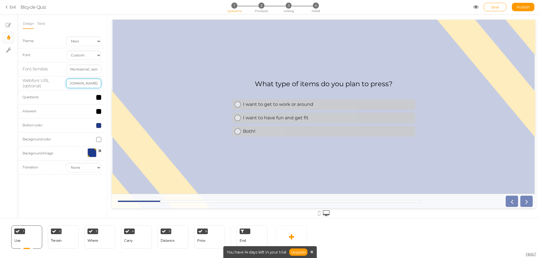
scroll to position [0, 0]
click at [79, 83] on input "[URL][DOMAIN_NAME]" at bounding box center [83, 84] width 35 height 10
paste input ".com/[PERSON_NAME]/specimen/[PERSON_NAME]+Sans"
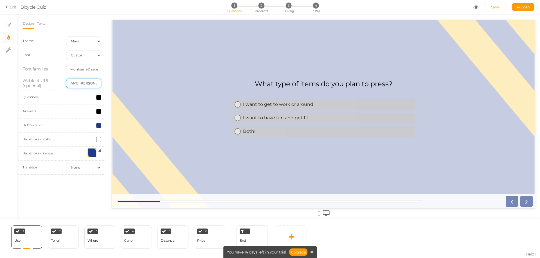
type input "[URL][DOMAIN_NAME][PERSON_NAME][PERSON_NAME]"
click at [83, 96] on div at bounding box center [84, 97] width 44 height 5
click at [82, 70] on input "'Montserrat', sans-serif" at bounding box center [83, 70] width 35 height 10
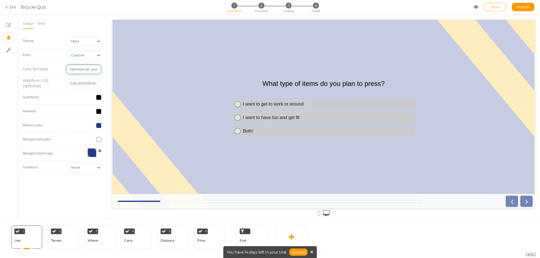
click at [85, 70] on input "'Montserrat', sans-serif" at bounding box center [83, 70] width 35 height 10
click at [90, 70] on input "'Montserrat', sans-serif" at bounding box center [83, 70] width 35 height 10
click at [80, 70] on input "'Montserrat', sans-serif" at bounding box center [83, 70] width 35 height 10
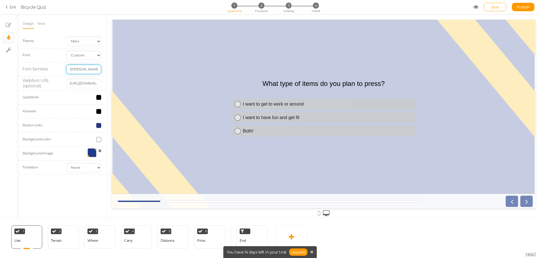
type input "'[PERSON_NAME] Sans', sans-serif"
click at [100, 76] on div "Font families '[PERSON_NAME] Sans', sans-serif" at bounding box center [61, 69] width 87 height 14
click at [85, 82] on input "[URL][DOMAIN_NAME][PERSON_NAME][PERSON_NAME]" at bounding box center [83, 84] width 35 height 10
click at [81, 71] on input "'[PERSON_NAME] Sans', sans-serif" at bounding box center [83, 70] width 35 height 10
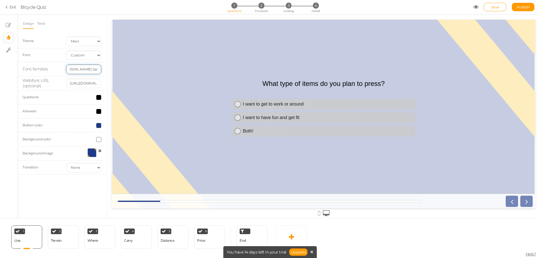
drag, startPoint x: 73, startPoint y: 70, endPoint x: 82, endPoint y: 70, distance: 9.0
click at [107, 70] on div "Design Texts Theme Earth Mars Font Custom Default [PERSON_NAME] Montserrat Open…" at bounding box center [62, 116] width 90 height 205
click at [82, 70] on input "'[PERSON_NAME] Sans', sans-serif" at bounding box center [83, 70] width 35 height 10
click at [86, 69] on input "'[PERSON_NAME] Sans', sans-serif" at bounding box center [83, 70] width 35 height 10
click at [92, 40] on select "Earth Mars" at bounding box center [83, 42] width 35 height 10
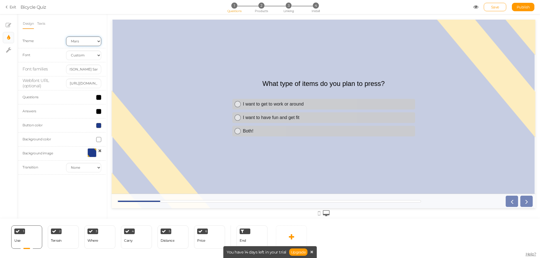
scroll to position [0, 0]
click at [92, 40] on select "Earth Mars" at bounding box center [83, 42] width 35 height 10
click at [90, 56] on select "Custom Default [PERSON_NAME] Montserrat Open Sans [PERSON_NAME] PT Sans Raleway…" at bounding box center [83, 56] width 35 height 10
click at [89, 70] on input "'[PERSON_NAME] Sans', sans-serif" at bounding box center [83, 70] width 35 height 10
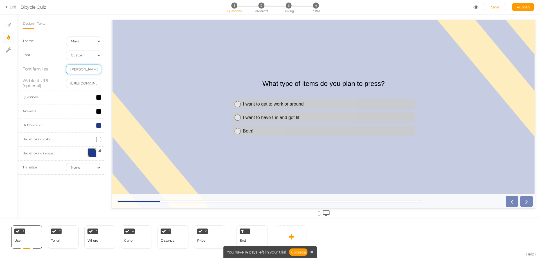
scroll to position [0, 8]
drag, startPoint x: 76, startPoint y: 70, endPoint x: 105, endPoint y: 70, distance: 28.4
click at [105, 70] on div "'[PERSON_NAME] Sans', sans-serif" at bounding box center [84, 70] width 44 height 10
click at [90, 70] on input "'[PERSON_NAME] Sans', sans-serif" at bounding box center [83, 70] width 35 height 10
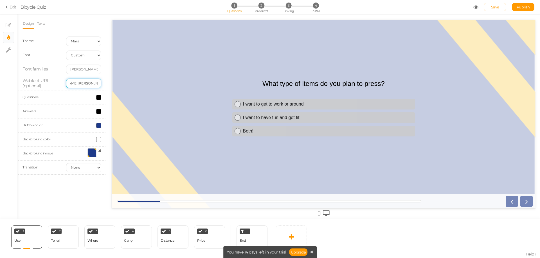
drag, startPoint x: 89, startPoint y: 82, endPoint x: 109, endPoint y: 82, distance: 20.0
click at [109, 82] on div "× Slides × Display settings × Settings Design Texts Theme Earth Mars Font Custo…" at bounding box center [270, 116] width 540 height 205
click at [92, 82] on input "[URL][DOMAIN_NAME][PERSON_NAME][PERSON_NAME]" at bounding box center [83, 84] width 35 height 10
click at [74, 83] on input "[URL][DOMAIN_NAME][PERSON_NAME][PERSON_NAME]" at bounding box center [83, 84] width 35 height 10
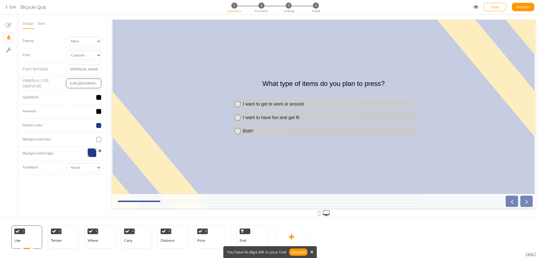
click at [74, 83] on input "[URL][DOMAIN_NAME][PERSON_NAME][PERSON_NAME]" at bounding box center [83, 84] width 35 height 10
paste input "[DOMAIN_NAME][URL][PERSON_NAME]"
type input "[URL][DOMAIN_NAME][PERSON_NAME]"
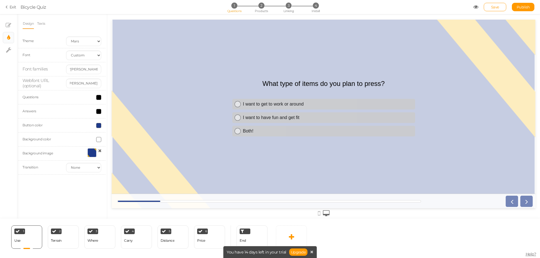
click at [83, 97] on div at bounding box center [84, 97] width 44 height 5
click at [87, 82] on input "[URL][DOMAIN_NAME][PERSON_NAME]" at bounding box center [83, 84] width 35 height 10
drag, startPoint x: 195, startPoint y: 102, endPoint x: 116, endPoint y: 82, distance: 81.1
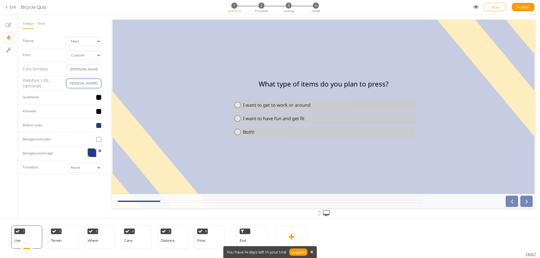
click at [92, 84] on input "[URL][DOMAIN_NAME][PERSON_NAME]" at bounding box center [83, 84] width 35 height 10
click at [98, 70] on input "'[PERSON_NAME] Sans', sans-serif" at bounding box center [83, 70] width 35 height 10
drag, startPoint x: 92, startPoint y: 70, endPoint x: 105, endPoint y: 70, distance: 12.9
click at [105, 70] on div "'[PERSON_NAME] Sans', sans-serif" at bounding box center [84, 70] width 44 height 10
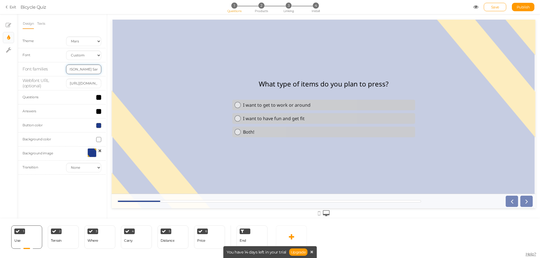
click at [86, 73] on input "'[PERSON_NAME] Sans', sans-serif" at bounding box center [83, 70] width 35 height 10
click at [95, 68] on input "'[PERSON_NAME] Sans', sans-serif" at bounding box center [83, 70] width 35 height 10
paste input "ExtraBold 800"
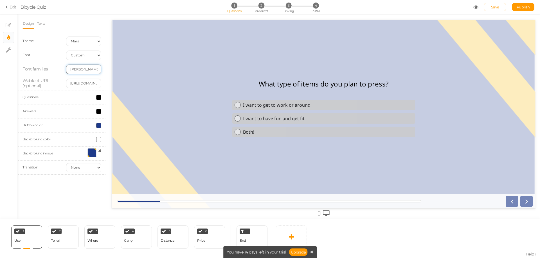
scroll to position [0, 16]
click at [104, 85] on div "[URL][DOMAIN_NAME][PERSON_NAME]" at bounding box center [84, 84] width 44 height 10
click at [59, 60] on div "Font Custom Default [PERSON_NAME] Montserrat Open Sans [PERSON_NAME] PT Sans Ra…" at bounding box center [61, 55] width 87 height 14
click at [90, 69] on input "'[PERSON_NAME] Sans', sans-serif" at bounding box center [83, 70] width 35 height 10
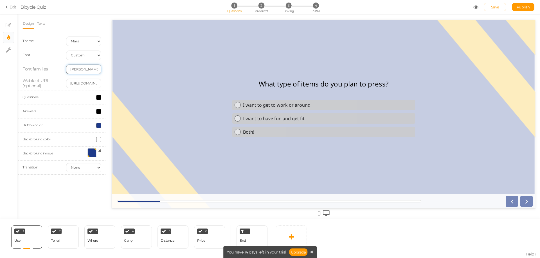
scroll to position [0, 8]
drag, startPoint x: 90, startPoint y: 70, endPoint x: 99, endPoint y: 69, distance: 9.3
click at [99, 69] on input "'[PERSON_NAME] Sans', sans-serif" at bounding box center [83, 70] width 35 height 10
click at [79, 27] on ul "Design Texts" at bounding box center [61, 23] width 79 height 10
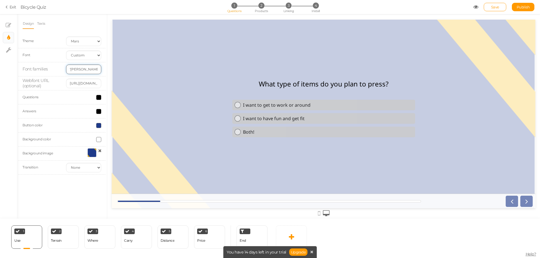
click at [91, 70] on input "'[PERSON_NAME] Sans', bold" at bounding box center [83, 70] width 35 height 10
click at [93, 70] on input "'[PERSON_NAME] Sans', bold" at bounding box center [83, 70] width 35 height 10
click at [96, 73] on input "'[PERSON_NAME] Sans', bold" at bounding box center [83, 70] width 35 height 10
click at [96, 69] on input "'[PERSON_NAME] Sans', bold" at bounding box center [83, 70] width 35 height 10
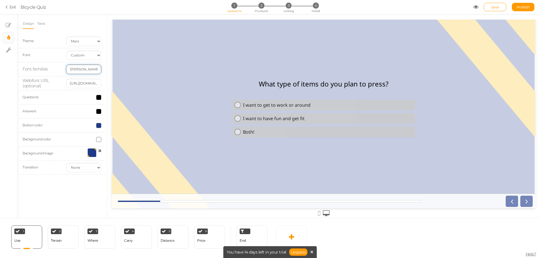
click at [96, 69] on input "'[PERSON_NAME] Sans', bold" at bounding box center [83, 70] width 35 height 10
type input "'[PERSON_NAME] Sans', semibold"
click at [89, 29] on div "Design Texts Theme Earth Mars Font Custom Default [PERSON_NAME] Montserrat Open…" at bounding box center [61, 98] width 79 height 161
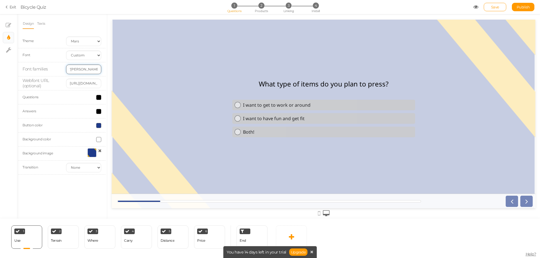
click at [96, 70] on input "'[PERSON_NAME] Sans', semibold" at bounding box center [83, 70] width 35 height 10
click at [64, 59] on div "Custom Default [PERSON_NAME] Montserrat Open Sans [PERSON_NAME] PT Sans Raleway…" at bounding box center [84, 56] width 44 height 10
click at [97, 114] on span at bounding box center [98, 111] width 5 height 5
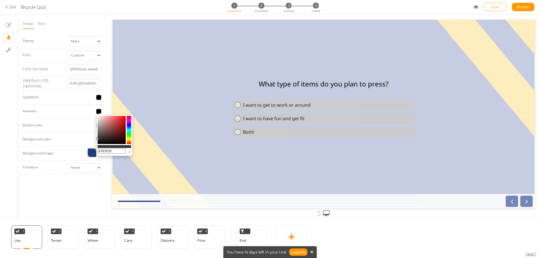
type input "#3c3c3c"
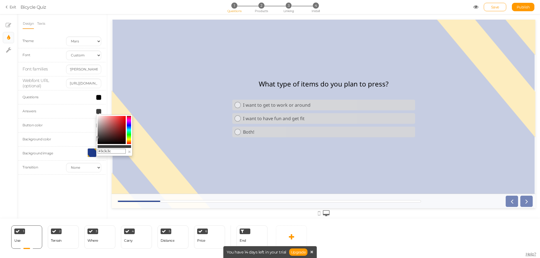
drag, startPoint x: 98, startPoint y: 144, endPoint x: 96, endPoint y: 137, distance: 6.7
click at [96, 137] on body "× Close A wider screen is needed to use the Pickzen builder Exit Bicycle Quiz 1…" at bounding box center [270, 129] width 540 height 258
click at [74, 98] on div at bounding box center [84, 97] width 44 height 5
click at [96, 98] on div at bounding box center [84, 97] width 44 height 5
drag, startPoint x: 99, startPoint y: 97, endPoint x: 98, endPoint y: 113, distance: 16.1
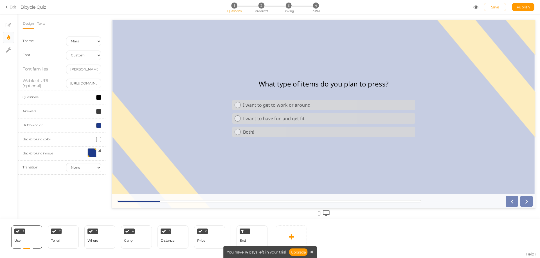
click at [99, 97] on span at bounding box center [98, 97] width 5 height 5
click at [73, 112] on div at bounding box center [84, 111] width 44 height 5
click at [99, 111] on span at bounding box center [98, 111] width 5 height 5
click at [118, 150] on input "#3c3c3c" at bounding box center [112, 151] width 28 height 5
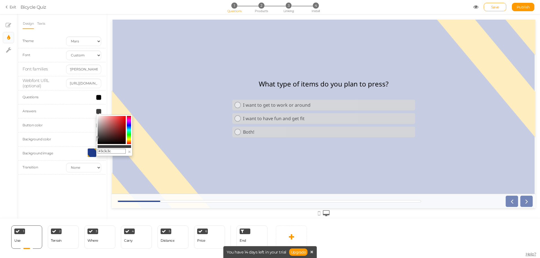
click at [64, 108] on div "Answers" at bounding box center [61, 112] width 87 height 14
click at [97, 96] on span at bounding box center [98, 97] width 5 height 5
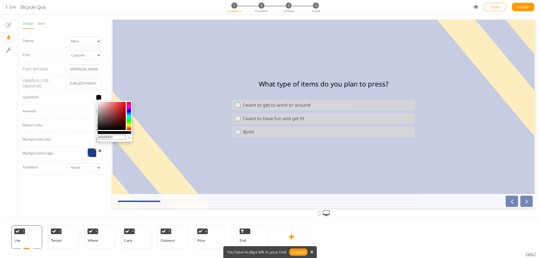
click at [115, 140] on input "#000000" at bounding box center [112, 137] width 28 height 5
paste input "3c3c3c"
type input "#3c3c3c"
click at [81, 107] on div "Answers" at bounding box center [61, 112] width 87 height 14
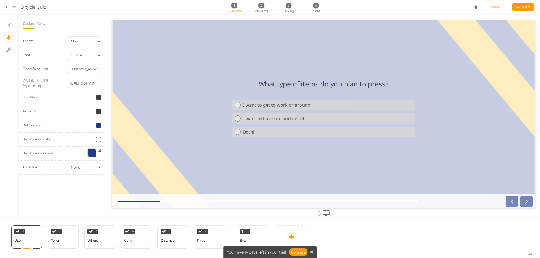
click at [78, 184] on div "Design Texts Theme Earth Mars Font Custom Default [PERSON_NAME] Montserrat Open…" at bounding box center [62, 116] width 90 height 205
click at [8, 49] on icon at bounding box center [8, 50] width 5 height 6
select select "en"
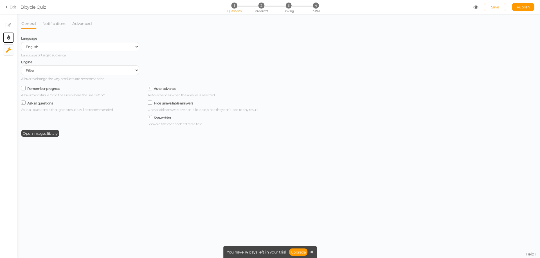
click at [6, 35] on link "× Display settings" at bounding box center [8, 37] width 11 height 11
select select "2"
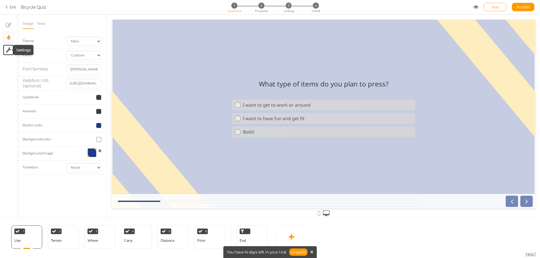
click at [10, 49] on icon at bounding box center [8, 50] width 5 height 6
select select "en"
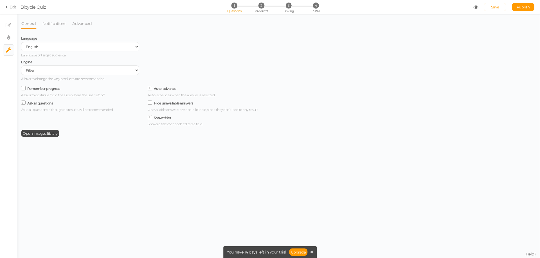
click at [24, 89] on icon at bounding box center [24, 88] width 8 height 3
click at [0, 0] on input "Remember progress" at bounding box center [0, 0] width 0 height 0
click at [9, 39] on icon at bounding box center [8, 38] width 3 height 6
select select "2"
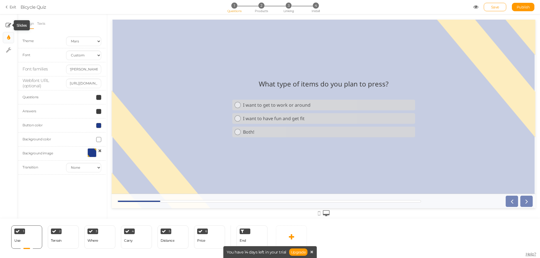
click at [7, 25] on icon at bounding box center [9, 25] width 6 height 6
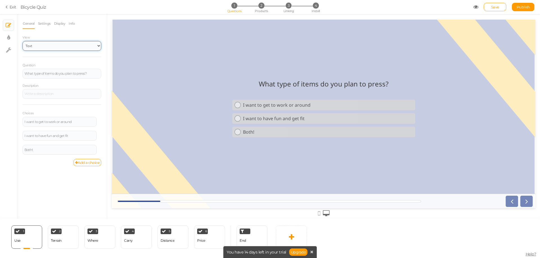
click at [40, 46] on select "Text Images Slider Dropdown" at bounding box center [61, 46] width 79 height 10
click at [49, 91] on div at bounding box center [61, 94] width 79 height 10
click at [53, 122] on div "I want to get to work or around" at bounding box center [59, 121] width 70 height 3
click at [65, 123] on div "I want to get to work or around" at bounding box center [59, 121] width 70 height 3
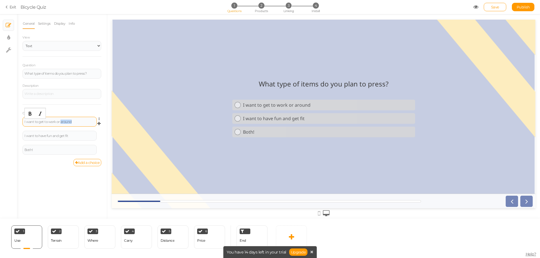
click at [65, 123] on div "I want to get to work or around" at bounding box center [59, 121] width 70 height 3
click at [73, 121] on div "I want to get to work or around" at bounding box center [59, 121] width 70 height 3
drag, startPoint x: 79, startPoint y: 121, endPoint x: 12, endPoint y: 117, distance: 67.3
click at [12, 117] on div "× Slides × Display settings × Settings General Settings Display Info View Text …" at bounding box center [270, 116] width 540 height 205
click at [78, 136] on div "I want to have fun and get fit" at bounding box center [59, 135] width 70 height 3
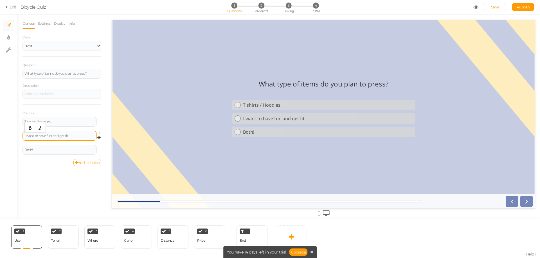
click at [78, 136] on div "I want to have fun and get fit" at bounding box center [59, 135] width 70 height 3
click at [65, 151] on div "Both!" at bounding box center [59, 149] width 70 height 3
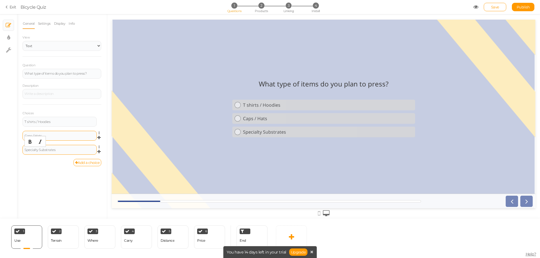
click at [86, 188] on div "General Settings Display Info View Text Images Slider Dropdown Question What ty…" at bounding box center [62, 118] width 90 height 201
click at [68, 240] on div "2 Terrain × Define the conditions to show this slide. Clone Change type Delete" at bounding box center [63, 237] width 31 height 23
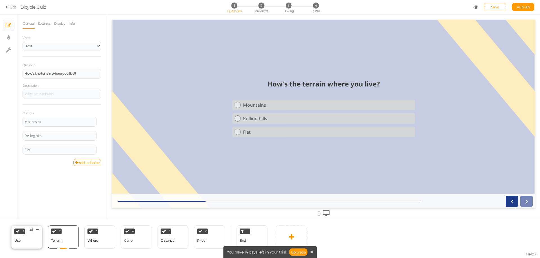
click at [32, 243] on div "1 Use × Define the conditions to show this slide. Clone Change type Delete" at bounding box center [26, 237] width 31 height 23
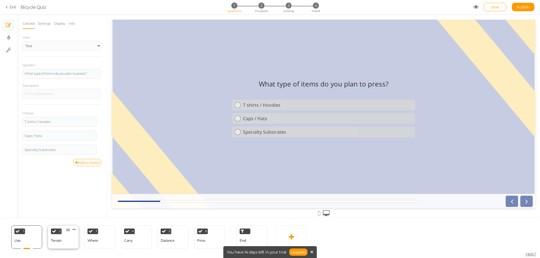
click at [58, 241] on div "Terrain" at bounding box center [56, 241] width 11 height 4
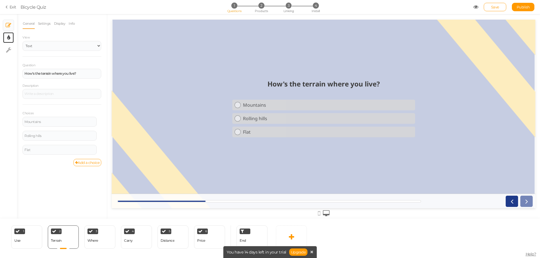
click at [8, 35] on icon at bounding box center [8, 38] width 3 height 6
select select "2"
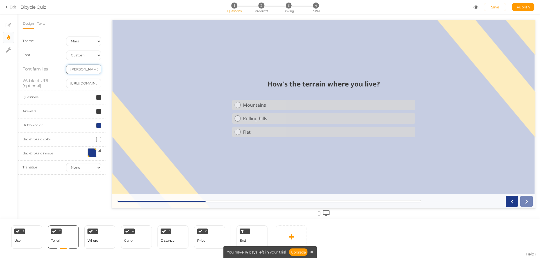
click at [83, 67] on input "'[PERSON_NAME] Sans', semibold" at bounding box center [83, 70] width 35 height 10
drag, startPoint x: 77, startPoint y: 69, endPoint x: 107, endPoint y: 68, distance: 29.8
click at [107, 68] on div "Design Texts Theme Earth Mars Font Custom Default [PERSON_NAME] Montserrat Open…" at bounding box center [62, 116] width 90 height 205
click at [92, 69] on input "'[PERSON_NAME] Sans', semibold" at bounding box center [83, 70] width 35 height 10
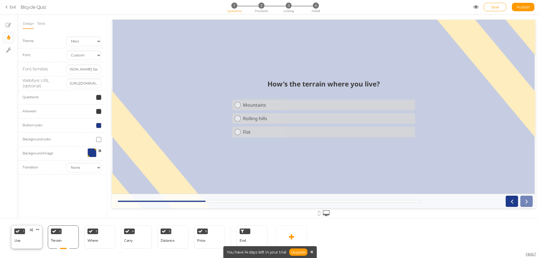
click at [36, 243] on div "1 Use × Define the conditions to show this slide. Clone Change type Delete" at bounding box center [26, 237] width 31 height 23
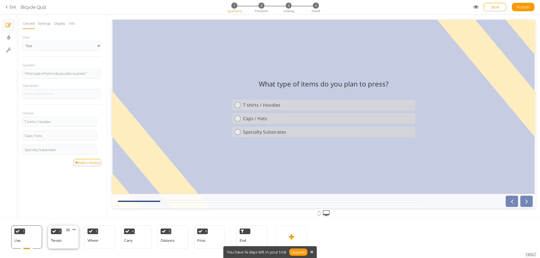
scroll to position [0, 0]
click at [67, 237] on div "2 Terrain × Define the conditions to show this slide. Clone Change type Delete" at bounding box center [63, 237] width 31 height 23
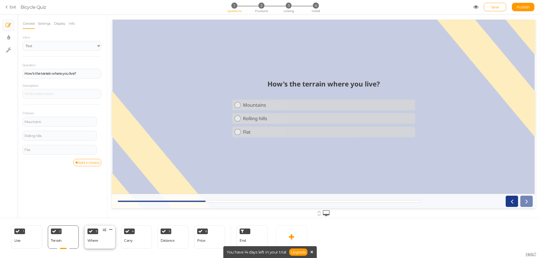
click at [103, 237] on div "3 Where × Define the conditions to show this slide. Clone Change type Delete" at bounding box center [99, 237] width 31 height 23
click at [60, 239] on div "Terrain" at bounding box center [56, 241] width 11 height 4
click at [40, 230] on link at bounding box center [38, 229] width 6 height 5
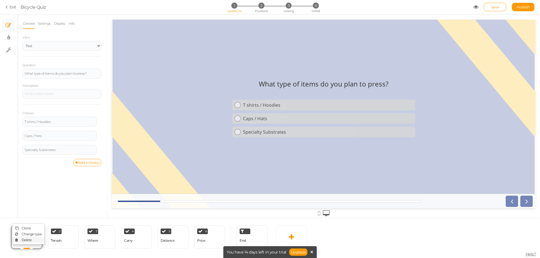
click at [29, 240] on span "Delete" at bounding box center [27, 240] width 10 height 4
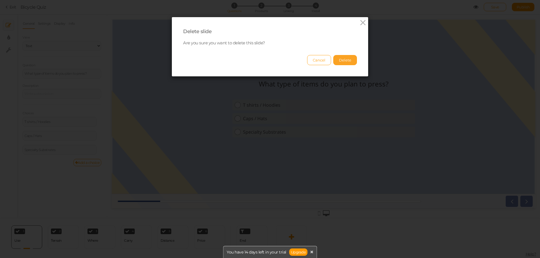
click at [344, 59] on button "Delete" at bounding box center [345, 60] width 24 height 10
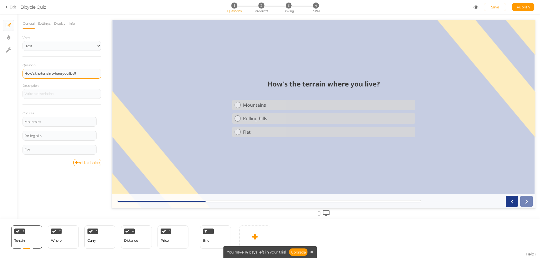
click at [68, 76] on div "How's the terrain where you live?" at bounding box center [61, 74] width 79 height 10
click at [75, 63] on div "Question What type of items do you plan to press?" at bounding box center [61, 70] width 79 height 16
click at [80, 65] on div "Question What type of items do you plan to press" at bounding box center [61, 70] width 79 height 16
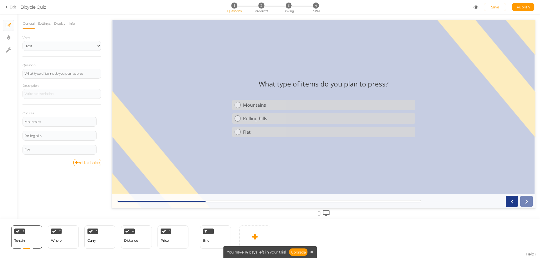
drag, startPoint x: 37, startPoint y: 56, endPoint x: 20, endPoint y: 50, distance: 18.3
click at [37, 56] on div "View Text Images Slider Dropdown" at bounding box center [61, 45] width 79 height 22
click at [7, 39] on icon at bounding box center [8, 38] width 3 height 6
select select "2"
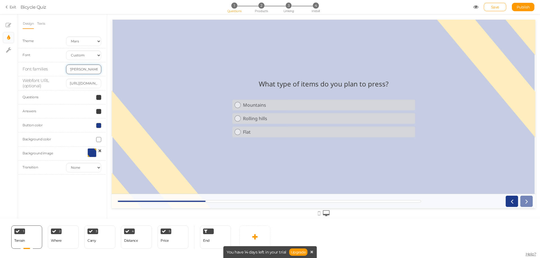
click at [92, 69] on input "'[PERSON_NAME] Sans', semibold" at bounding box center [83, 70] width 35 height 10
drag, startPoint x: 74, startPoint y: 69, endPoint x: 108, endPoint y: 70, distance: 33.5
click at [108, 70] on div "× Slides × Display settings × Settings Design Texts Theme Earth Mars Font Custo…" at bounding box center [270, 116] width 540 height 205
click at [92, 69] on input "'[PERSON_NAME] Sans', semibold" at bounding box center [83, 70] width 35 height 10
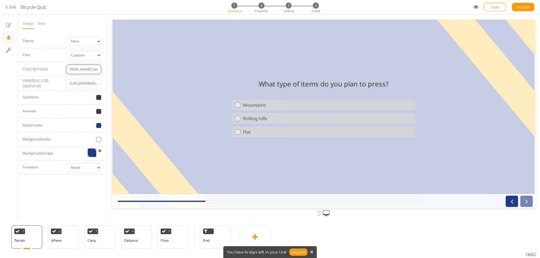
click at [83, 71] on input "'[PERSON_NAME] Sans', semibold" at bounding box center [83, 70] width 35 height 10
drag, startPoint x: 81, startPoint y: 70, endPoint x: 107, endPoint y: 69, distance: 25.9
click at [107, 69] on div "× Slides × Display settings × Settings Design Texts Theme Earth Mars Font Custo…" at bounding box center [270, 116] width 540 height 205
click at [95, 71] on input "'[PERSON_NAME] Sans'" at bounding box center [83, 70] width 35 height 10
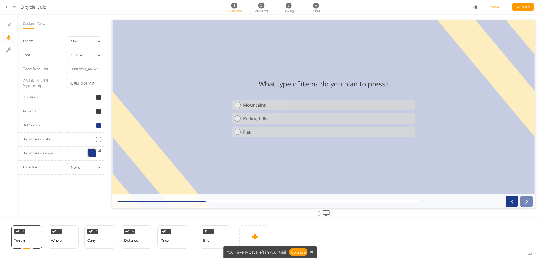
click at [88, 50] on div "Font Custom Default [PERSON_NAME] Montserrat Open Sans [PERSON_NAME] PT Sans Ra…" at bounding box center [61, 55] width 87 height 14
click at [90, 67] on input "'[PERSON_NAME] Sans'" at bounding box center [83, 70] width 35 height 10
type input "'[PERSON_NAME] Sans', bold"
click at [83, 22] on ul "Design Texts" at bounding box center [61, 23] width 79 height 10
click at [58, 242] on div "Where" at bounding box center [56, 241] width 11 height 4
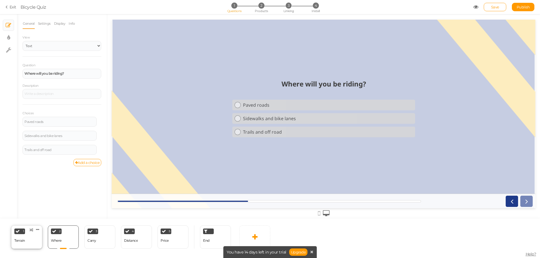
click at [32, 239] on div "1 Terrain × Define the conditions to show this slide. Clone Change type Delete" at bounding box center [26, 237] width 31 height 23
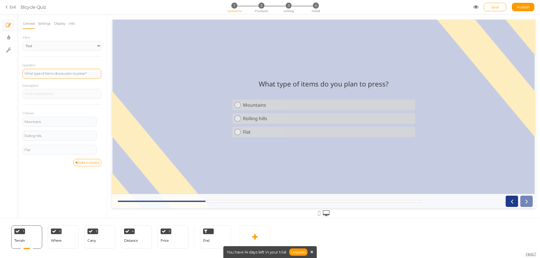
click at [74, 74] on div "What type of items do you plan to press?" at bounding box center [61, 73] width 75 height 3
click at [60, 243] on div "Where" at bounding box center [56, 241] width 11 height 10
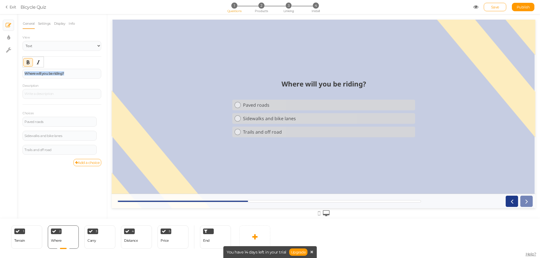
drag, startPoint x: 69, startPoint y: 72, endPoint x: 18, endPoint y: 72, distance: 51.4
click at [18, 72] on div "General Settings Display Info View Text Images Slider Dropdown Question Where w…" at bounding box center [62, 118] width 90 height 201
click at [26, 242] on div "1 Terrain × Define the conditions to show this slide. Clone Change type Delete" at bounding box center [26, 237] width 31 height 23
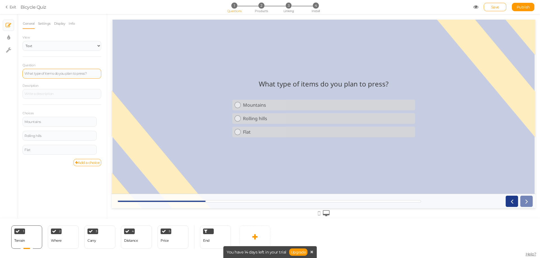
click at [61, 73] on div "What type of items do you plan to press?" at bounding box center [61, 73] width 75 height 3
click at [72, 73] on div "What type of items do you plan to press?" at bounding box center [61, 73] width 75 height 3
click at [26, 64] on icon "Bold" at bounding box center [28, 62] width 4 height 4
click at [52, 95] on div at bounding box center [61, 94] width 79 height 10
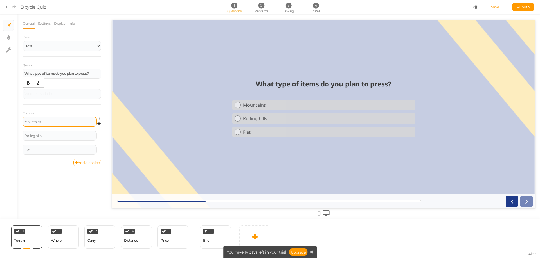
click at [66, 125] on div "Mountains" at bounding box center [59, 122] width 74 height 10
click at [58, 118] on div "Mountains" at bounding box center [59, 122] width 74 height 10
click at [55, 120] on div "Mountains" at bounding box center [59, 121] width 70 height 3
click at [54, 120] on div "T-shirts / Hoodies" at bounding box center [59, 121] width 70 height 3
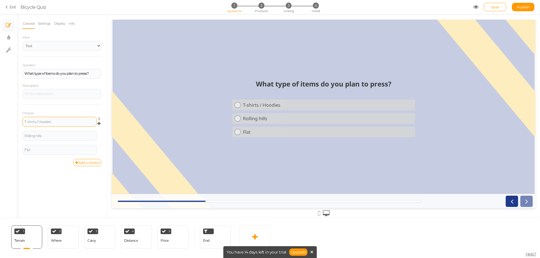
click at [46, 119] on div "T-shirts / Hoodies" at bounding box center [59, 122] width 74 height 10
click at [44, 121] on div "T-shirts / Hoodies" at bounding box center [59, 121] width 70 height 3
click at [30, 115] on icon "Bold" at bounding box center [30, 114] width 4 height 4
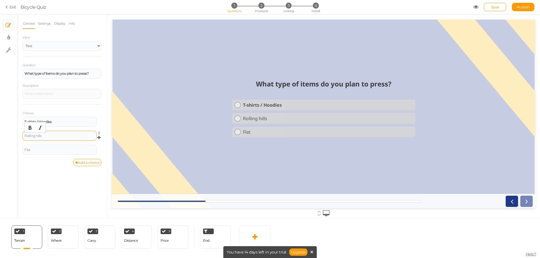
click at [43, 136] on div "Rolling hills" at bounding box center [59, 135] width 70 height 3
click at [46, 136] on div "Rolling hills" at bounding box center [59, 135] width 70 height 3
click at [56, 126] on div "T-shirts / Hoodies" at bounding box center [59, 122] width 74 height 10
drag, startPoint x: 57, startPoint y: 123, endPoint x: 27, endPoint y: 123, distance: 30.1
click at [27, 123] on div "T-shirts / Hoodies" at bounding box center [59, 121] width 70 height 3
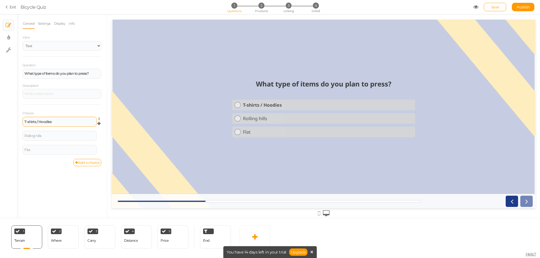
click at [56, 124] on div "T-shirts / Hoodies" at bounding box center [59, 122] width 74 height 10
drag, startPoint x: 56, startPoint y: 121, endPoint x: 22, endPoint y: 121, distance: 34.3
click at [22, 121] on div "General Settings Display Info View Text Images Slider Dropdown Question What ty…" at bounding box center [62, 118] width 90 height 201
click at [30, 115] on icon "Bold" at bounding box center [30, 114] width 4 height 4
click at [42, 137] on div "Rolling hills" at bounding box center [59, 135] width 70 height 3
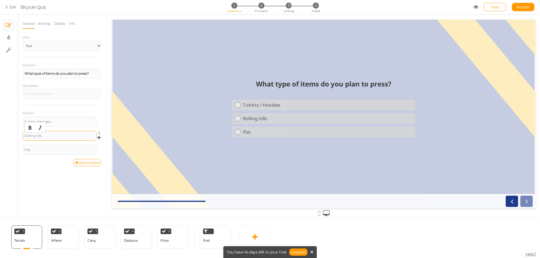
click at [48, 136] on div "Rolling hills" at bounding box center [59, 135] width 70 height 3
click at [67, 151] on div "Flat" at bounding box center [59, 149] width 70 height 3
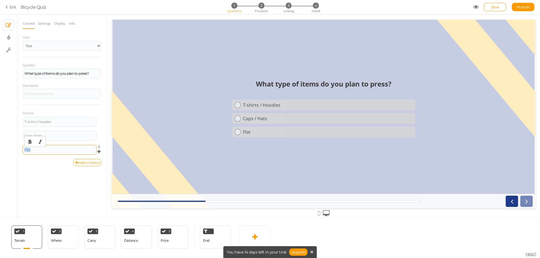
click at [67, 151] on div "Flat" at bounding box center [59, 149] width 70 height 3
click at [90, 162] on link "Add a choice" at bounding box center [87, 162] width 28 height 7
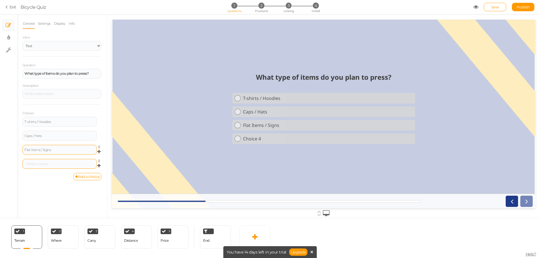
click at [48, 162] on div at bounding box center [59, 164] width 74 height 10
click at [50, 166] on div at bounding box center [59, 163] width 70 height 3
click at [51, 186] on div "General Settings Display Info View Text Images Slider Dropdown Question What ty…" at bounding box center [62, 118] width 90 height 201
click at [56, 237] on div "Where" at bounding box center [56, 241] width 11 height 10
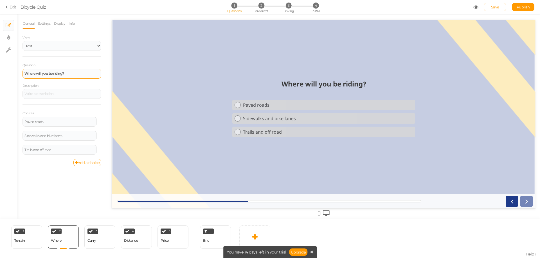
click at [49, 74] on strong "Where will you be riding?" at bounding box center [44, 73] width 40 height 4
click at [46, 79] on div "How many items do you expect to press in a typical day?" at bounding box center [61, 74] width 79 height 11
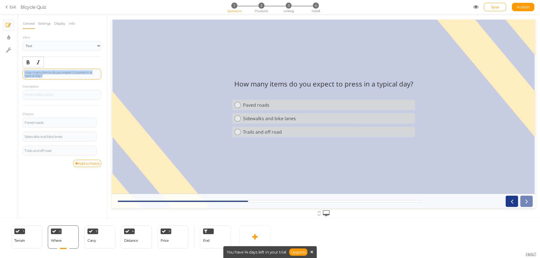
click at [46, 79] on div "How many items do you expect to press in a typical day?" at bounding box center [61, 74] width 79 height 11
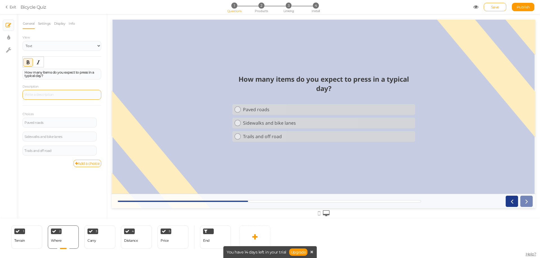
click at [57, 94] on div at bounding box center [61, 94] width 75 height 3
click at [72, 77] on div "How many items do you expect to press in a typical day?" at bounding box center [61, 74] width 75 height 7
click at [82, 73] on strong "How many items do you expect to press in a typical day?" at bounding box center [58, 74] width 69 height 8
click at [85, 74] on strong "How many items do you expect to press in a typical day?" at bounding box center [58, 74] width 69 height 8
click at [30, 76] on strong "How many items do you expect to press in a typical day?" at bounding box center [58, 74] width 69 height 8
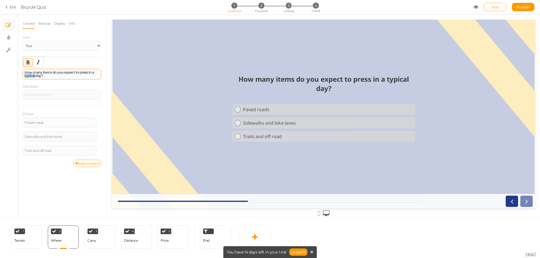
click at [30, 76] on strong "How many items do you expect to press in a typical day?" at bounding box center [58, 74] width 69 height 8
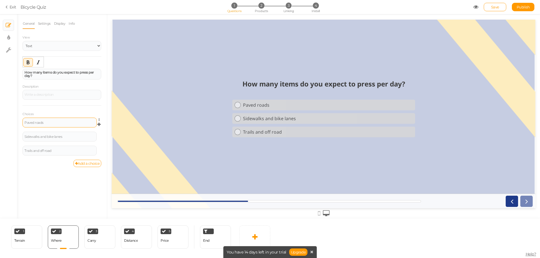
click at [52, 122] on div "Paved roads" at bounding box center [59, 122] width 70 height 3
click at [53, 175] on div "General Settings Display Info View Text Images Slider Dropdown Question How man…" at bounding box center [62, 118] width 90 height 201
click at [40, 48] on select "Text Images Slider Dropdown" at bounding box center [61, 46] width 79 height 10
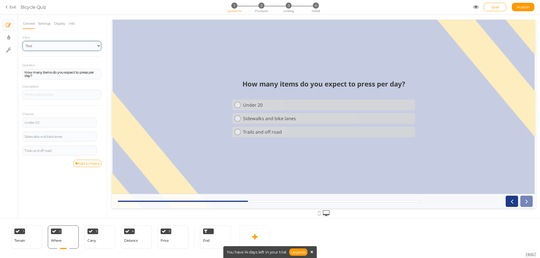
select select "1001"
click at [22, 41] on select "Text Images Slider Dropdown" at bounding box center [61, 46] width 79 height 10
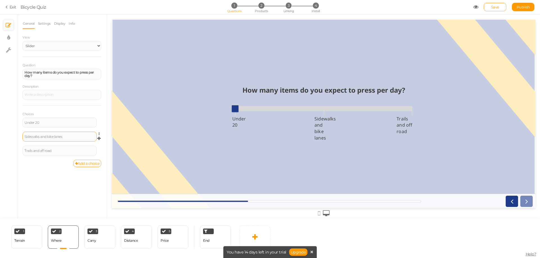
click at [54, 136] on div "Sidewalks and bike lanes" at bounding box center [59, 136] width 70 height 3
click at [69, 137] on div "Sidewalks and bike lanes" at bounding box center [59, 136] width 70 height 3
drag, startPoint x: 80, startPoint y: 137, endPoint x: 18, endPoint y: 136, distance: 61.6
click at [18, 136] on div "General Settings Display Info View Text Images Slider Dropdown Question How man…" at bounding box center [62, 118] width 90 height 201
click at [66, 148] on div "Trails and off road" at bounding box center [59, 151] width 74 height 10
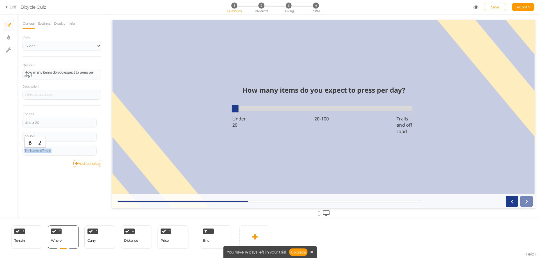
drag, startPoint x: 65, startPoint y: 151, endPoint x: 20, endPoint y: 148, distance: 45.3
click at [20, 148] on div "General Settings Display Info View Text Images Slider Dropdown Question How man…" at bounding box center [62, 118] width 90 height 201
click at [45, 180] on div "General Settings Display Info View Text Images Slider Dropdown Question How man…" at bounding box center [62, 118] width 90 height 201
click at [40, 138] on div "20-100" at bounding box center [59, 136] width 70 height 3
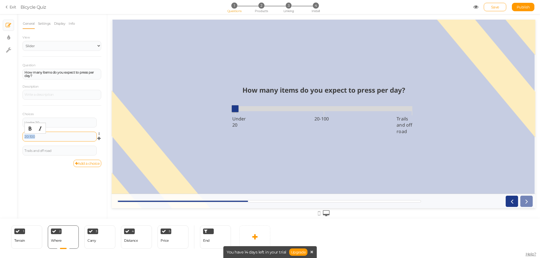
click at [40, 138] on div "20-100" at bounding box center [59, 136] width 70 height 3
click at [42, 151] on div "Trails and off road" at bounding box center [59, 150] width 70 height 3
click at [88, 164] on link "Add a choice" at bounding box center [87, 163] width 28 height 7
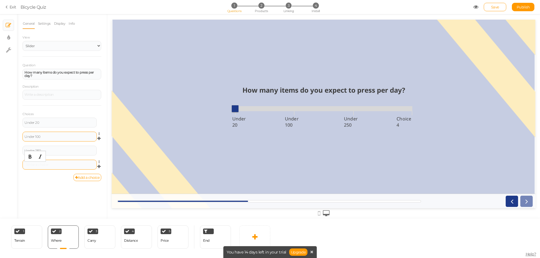
click at [62, 164] on div at bounding box center [59, 164] width 70 height 3
click at [47, 182] on div "General Settings Display Info View Text Images Slider Dropdown Question How man…" at bounding box center [62, 118] width 90 height 201
drag, startPoint x: 25, startPoint y: 164, endPoint x: 12, endPoint y: 162, distance: 13.9
click at [12, 162] on div "× Slides × Display settings × Settings General Settings Display Info View Text …" at bounding box center [270, 116] width 540 height 205
click at [38, 189] on div "General Settings Display Info View Text Images Slider Dropdown Question How man…" at bounding box center [62, 118] width 90 height 201
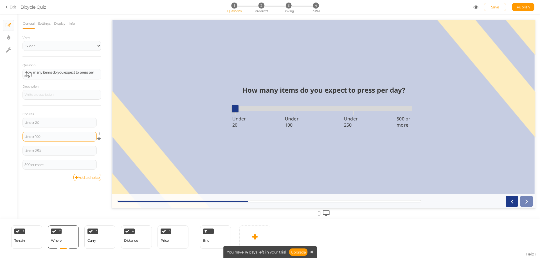
click at [62, 196] on div "General Settings Display Info View Text Images Slider Dropdown Question How man…" at bounding box center [62, 118] width 90 height 201
drag, startPoint x: 235, startPoint y: 108, endPoint x: 293, endPoint y: 108, distance: 58.2
click at [293, 108] on span at bounding box center [293, 108] width 7 height 7
drag, startPoint x: 295, startPoint y: 111, endPoint x: 346, endPoint y: 110, distance: 50.6
click at [346, 110] on span "Under 20 Under 100 Under 250 500 or more" at bounding box center [323, 109] width 177 height 8
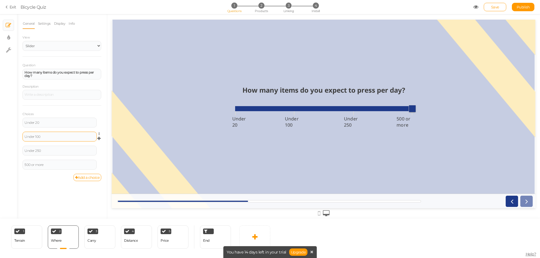
drag, startPoint x: 384, startPoint y: 109, endPoint x: 410, endPoint y: 109, distance: 25.6
click at [410, 109] on span at bounding box center [411, 108] width 7 height 7
type input "0"
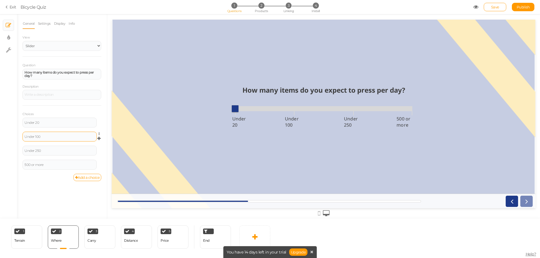
drag, startPoint x: 410, startPoint y: 109, endPoint x: 218, endPoint y: 110, distance: 191.1
click at [218, 110] on div "How many items do you expect to press per day? Under 20 Under 100 Under 250 500…" at bounding box center [324, 114] width 424 height 66
click at [96, 240] on div "3 Carry × Define the conditions to show this slide. Clone Change type Delete" at bounding box center [99, 237] width 31 height 23
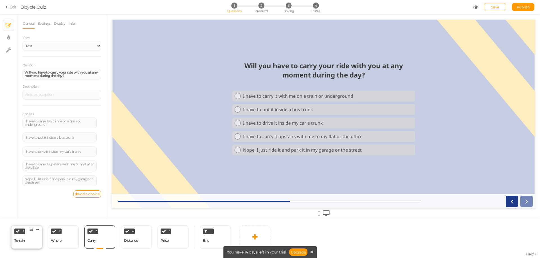
click at [26, 241] on div "1 Terrain × Define the conditions to show this slide. Clone Change type Delete" at bounding box center [26, 237] width 31 height 23
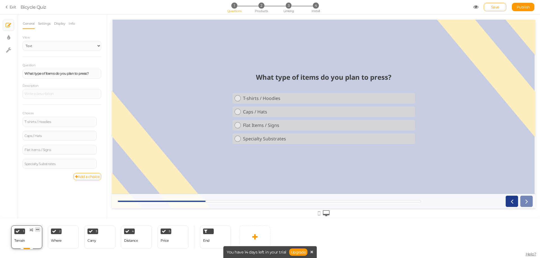
click at [39, 230] on icon at bounding box center [37, 230] width 3 height 4
click at [57, 239] on div "Where" at bounding box center [56, 241] width 11 height 4
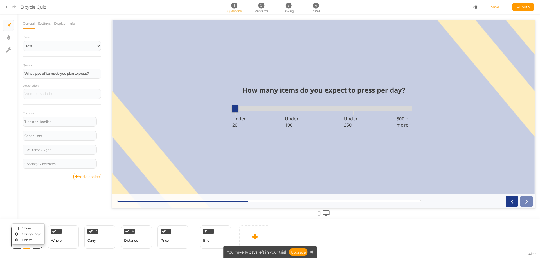
select select "1001"
click at [92, 240] on div "Carry" at bounding box center [91, 241] width 9 height 4
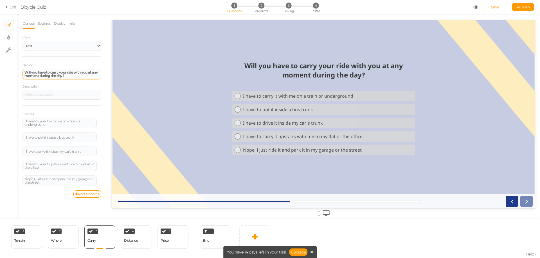
click at [76, 76] on div "Will you have to carry your ride with you at any moment during the day?" at bounding box center [61, 74] width 75 height 7
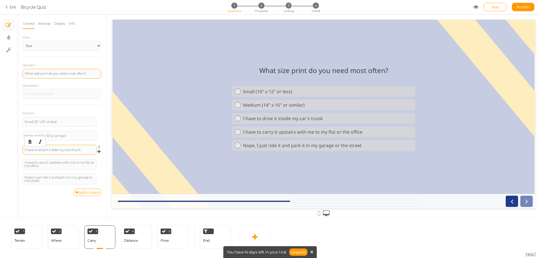
click at [66, 153] on div "I have to drive it inside my car's trunk" at bounding box center [59, 150] width 74 height 10
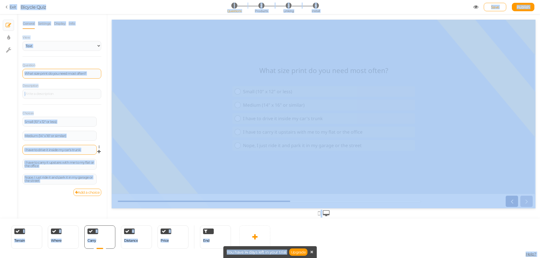
click at [57, 153] on div "I have to drive it inside my car's trunk" at bounding box center [59, 150] width 74 height 10
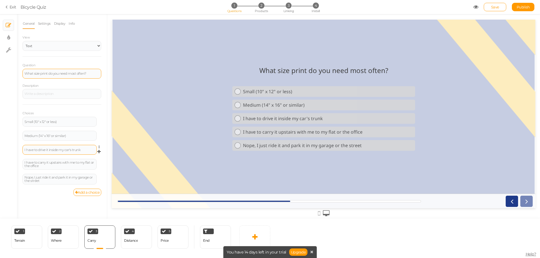
click at [62, 149] on div "I have to drive it inside my car's trunk" at bounding box center [59, 149] width 70 height 3
click at [99, 176] on icon at bounding box center [101, 176] width 4 height 3
click at [83, 189] on link "Delete" at bounding box center [78, 190] width 44 height 6
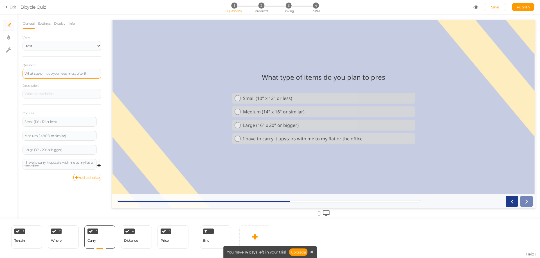
click at [99, 162] on icon at bounding box center [101, 161] width 4 height 3
click at [81, 171] on span "Settings" at bounding box center [75, 169] width 13 height 4
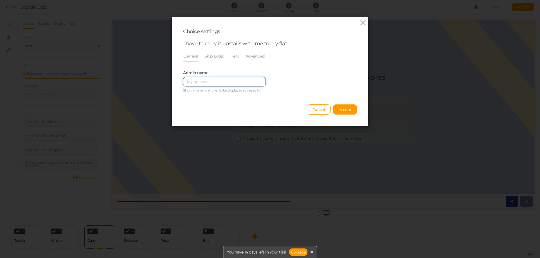
click at [214, 81] on input "text" at bounding box center [224, 82] width 83 height 10
click at [215, 55] on link "Skip Logic" at bounding box center [214, 56] width 20 height 11
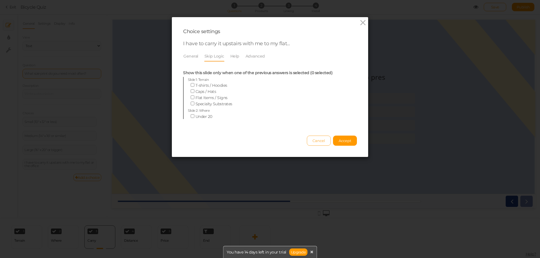
click at [318, 140] on span "Cancel" at bounding box center [318, 141] width 13 height 4
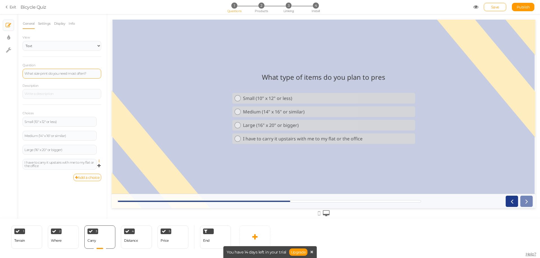
click at [99, 160] on icon at bounding box center [101, 161] width 4 height 3
drag, startPoint x: 83, startPoint y: 175, endPoint x: 71, endPoint y: 175, distance: 12.1
click at [83, 175] on link "Delete" at bounding box center [78, 175] width 44 height 6
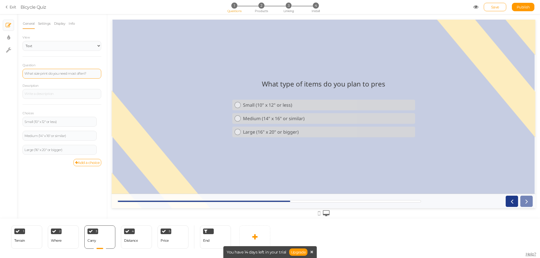
click at [60, 175] on div "General Settings Display Info View Text Images Slider Dropdown Question What si…" at bounding box center [62, 118] width 90 height 201
click at [69, 68] on div "Question What size print do you need most often?" at bounding box center [61, 70] width 79 height 16
click at [68, 72] on div "What size print do you need most often?" at bounding box center [61, 73] width 75 height 3
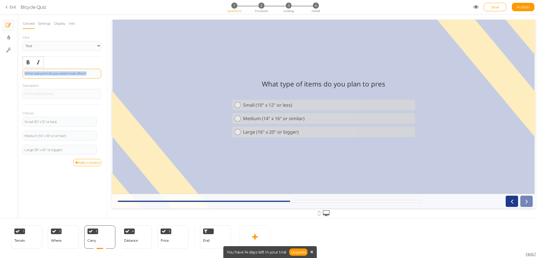
click at [80, 76] on div "What size print do you need most often?" at bounding box center [61, 74] width 79 height 10
click at [91, 74] on div "What size print do you need most often?" at bounding box center [61, 73] width 75 height 3
click at [58, 95] on div at bounding box center [61, 93] width 75 height 3
drag, startPoint x: 60, startPoint y: 178, endPoint x: 69, endPoint y: 191, distance: 16.2
click at [61, 178] on div "General Settings Display Info View Text Images Slider Dropdown Question What si…" at bounding box center [62, 118] width 90 height 201
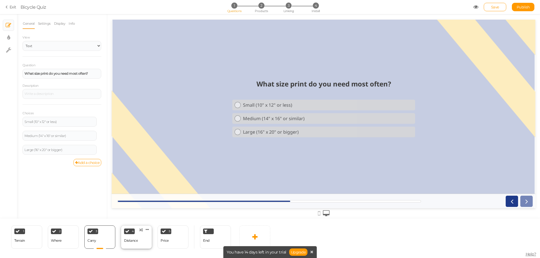
click at [127, 236] on div "Distance" at bounding box center [131, 241] width 14 height 10
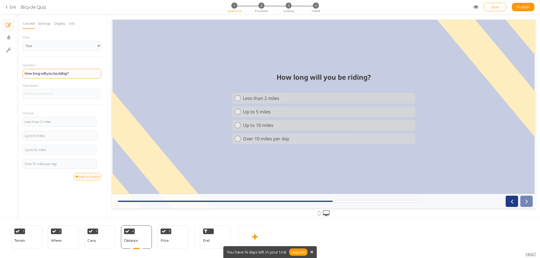
click at [60, 75] on strong "How long will you be riding?" at bounding box center [46, 73] width 44 height 4
drag, startPoint x: 76, startPoint y: 75, endPoint x: 30, endPoint y: 46, distance: 54.2
click at [76, 75] on div "How long will you be riding?" at bounding box center [61, 74] width 79 height 10
click at [65, 70] on div "How long will you be riding?" at bounding box center [61, 74] width 79 height 10
drag, startPoint x: 74, startPoint y: 72, endPoint x: 4, endPoint y: 71, distance: 70.0
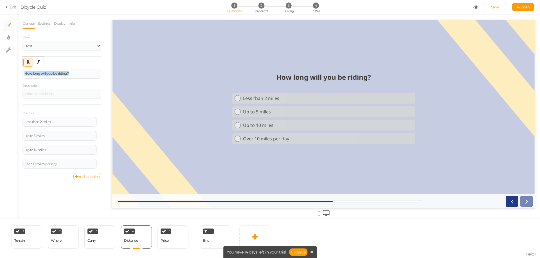
click at [0, 72] on div "× Slides × Display settings × Settings General Settings Display Info View Text …" at bounding box center [270, 116] width 540 height 205
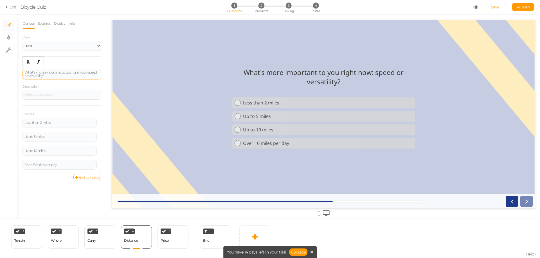
click at [53, 73] on div "What's more important to you right now: speed or versatility?" at bounding box center [61, 74] width 75 height 7
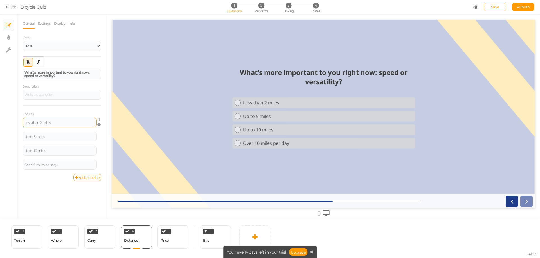
click at [44, 123] on div "Less than 2 miles" at bounding box center [59, 122] width 70 height 3
click at [50, 124] on div "Less than 2 miles" at bounding box center [59, 122] width 70 height 3
click at [53, 123] on div "Less than 2 miles" at bounding box center [59, 122] width 70 height 3
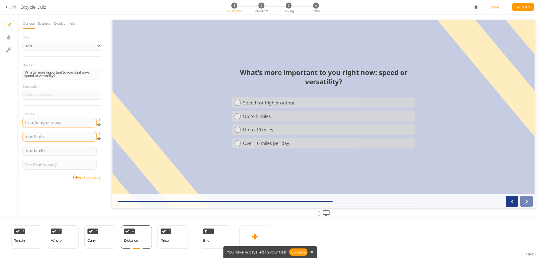
click at [40, 140] on div "Up to 5 miles" at bounding box center [59, 137] width 74 height 10
click at [48, 137] on div "Up to 5 miles" at bounding box center [59, 136] width 70 height 3
drag, startPoint x: 40, startPoint y: 135, endPoint x: 43, endPoint y: 135, distance: 3.1
click at [43, 135] on div "Up to 5 miles" at bounding box center [59, 136] width 70 height 3
click at [44, 135] on div "Up to 5 miles" at bounding box center [59, 136] width 70 height 3
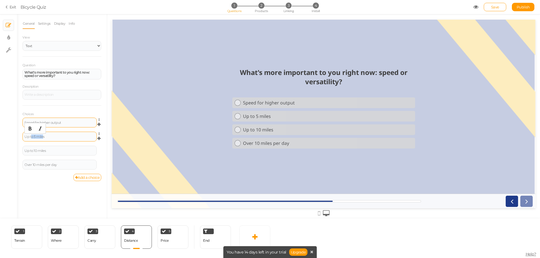
click at [44, 135] on div "Up to 5 miles" at bounding box center [59, 136] width 70 height 3
click at [38, 150] on div "Up to 10 miles" at bounding box center [59, 150] width 70 height 3
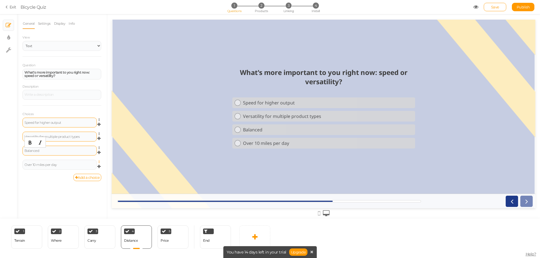
click at [100, 162] on icon at bounding box center [101, 161] width 4 height 3
click at [84, 175] on link "Delete" at bounding box center [78, 176] width 44 height 6
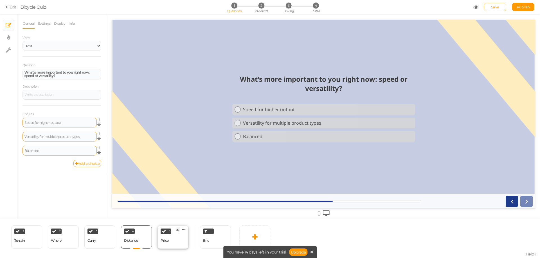
click at [171, 240] on div "5 Price × Define the conditions to show this slide. Clone Change type Delete" at bounding box center [172, 237] width 31 height 23
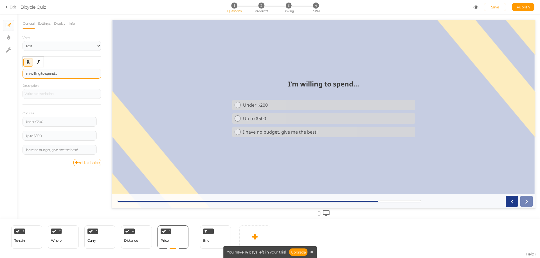
click at [47, 76] on div "I'm willing to spend..." at bounding box center [61, 74] width 79 height 10
click at [47, 75] on strong "I'm willing to spend..." at bounding box center [40, 73] width 33 height 4
click at [82, 74] on div "What kind of workspace do you ahave available?" at bounding box center [61, 73] width 75 height 3
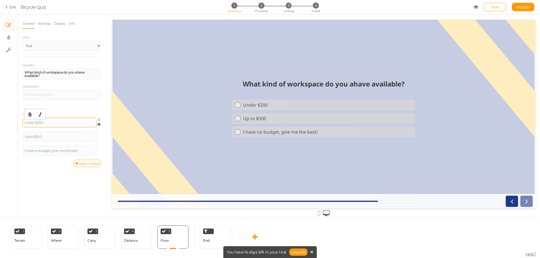
click at [52, 123] on div "Under $200" at bounding box center [59, 122] width 70 height 3
drag, startPoint x: 56, startPoint y: 122, endPoint x: 0, endPoint y: 114, distance: 56.3
click at [0, 114] on div "× Slides × Display settings × Settings General Settings Display Info View Text …" at bounding box center [270, 116] width 540 height 205
click at [43, 130] on div "Limited counter space Settings Delete" at bounding box center [61, 125] width 79 height 14
click at [43, 136] on div "Up to $500" at bounding box center [59, 136] width 70 height 3
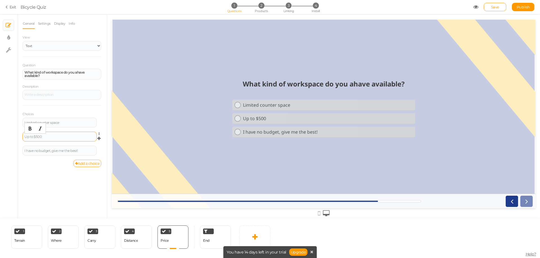
click at [43, 136] on div "Up to $500" at bounding box center [59, 136] width 70 height 3
click at [65, 151] on div "I have no budget, give me the best!" at bounding box center [59, 150] width 70 height 3
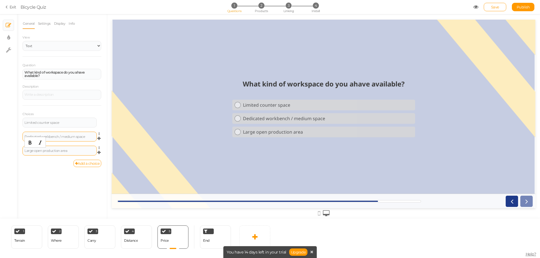
click at [63, 176] on div "General Settings Display Info View Text Images Slider Dropdown Question What ki…" at bounding box center [62, 118] width 90 height 201
click at [259, 237] on link at bounding box center [254, 237] width 31 height 23
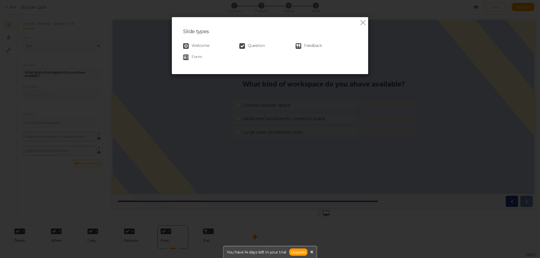
click at [250, 44] on span "Question" at bounding box center [256, 46] width 17 height 6
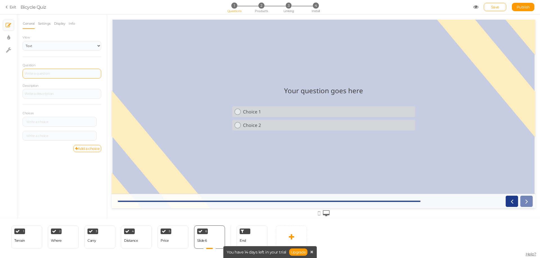
click at [51, 75] on div at bounding box center [61, 73] width 75 height 3
click at [49, 74] on div at bounding box center [61, 74] width 79 height 10
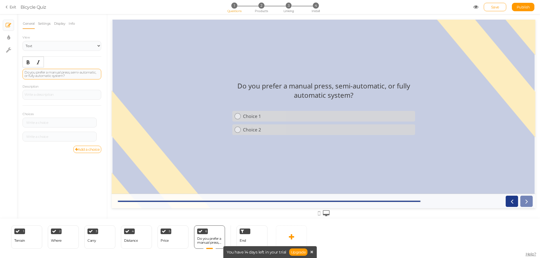
click at [59, 72] on div "Do you prefer a manual press, semi-automatic, or fully automatic system?" at bounding box center [61, 74] width 75 height 7
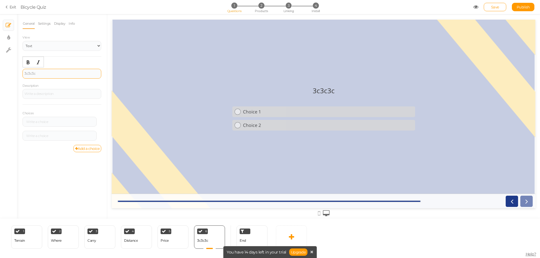
click at [54, 74] on div "3c3c3c" at bounding box center [61, 73] width 75 height 3
click at [49, 74] on div "3c3c3c" at bounding box center [61, 73] width 75 height 3
click at [46, 78] on div "3c3c3c" at bounding box center [61, 74] width 79 height 10
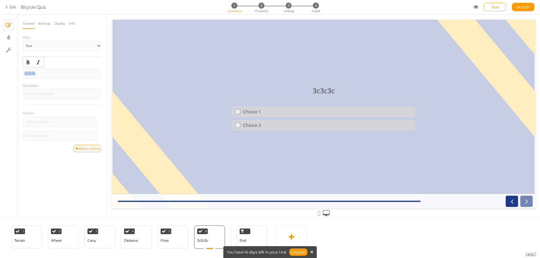
drag, startPoint x: 45, startPoint y: 73, endPoint x: 10, endPoint y: 73, distance: 35.1
click at [10, 73] on div "× Slides × Display settings × Settings General Settings Display Info View Text …" at bounding box center [270, 116] width 540 height 205
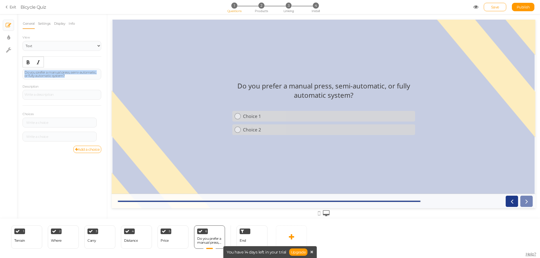
drag, startPoint x: 70, startPoint y: 76, endPoint x: 1, endPoint y: 65, distance: 70.0
click at [1, 65] on div "× Slides × Display settings × Settings General Settings Display Info View Text …" at bounding box center [270, 116] width 540 height 205
click at [28, 62] on icon "Bold" at bounding box center [28, 62] width 4 height 4
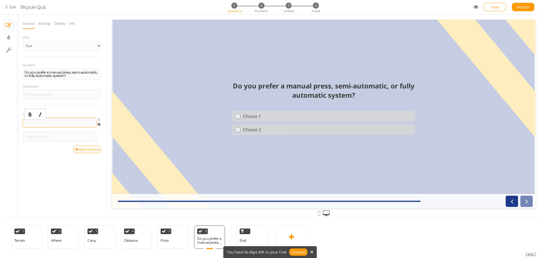
click at [55, 122] on div at bounding box center [59, 122] width 70 height 3
click at [84, 151] on link "Add a choice" at bounding box center [87, 149] width 28 height 7
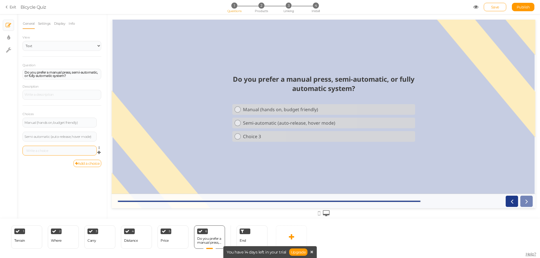
click at [55, 148] on div at bounding box center [59, 151] width 74 height 10
click at [55, 150] on div at bounding box center [59, 150] width 70 height 3
click at [56, 170] on div "General Settings Display Info View Text Images Slider Dropdown Question Do you …" at bounding box center [62, 118] width 90 height 201
click at [251, 238] on div "End" at bounding box center [251, 237] width 31 height 23
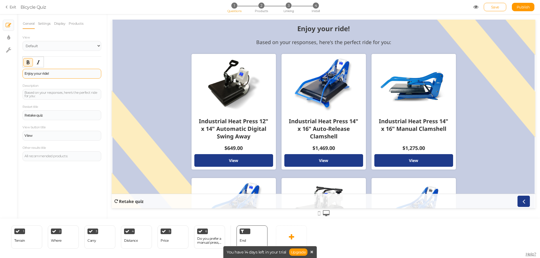
click at [57, 75] on div "Enjoy your ride!" at bounding box center [61, 73] width 75 height 3
click at [39, 92] on div "Based on your responses, here's the perfect ride for you:" at bounding box center [61, 94] width 75 height 7
click at [53, 98] on div "Based on your responses, here's the perfect ride for you:" at bounding box center [61, 94] width 79 height 11
click at [95, 93] on div "Based on your responses, here's the perfect ride for you:" at bounding box center [61, 94] width 75 height 7
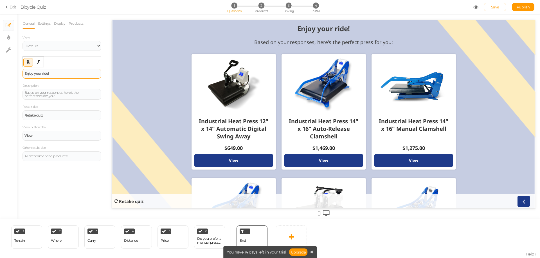
click at [56, 76] on div "Enjoy your ride!" at bounding box center [61, 74] width 79 height 10
click at [67, 73] on div "Enjoy your ride!" at bounding box center [61, 73] width 75 height 3
click at [60, 50] on select "Default Top" at bounding box center [61, 46] width 79 height 10
click at [66, 35] on div "View Default Top" at bounding box center [61, 42] width 79 height 17
click at [60, 48] on select "Default Top" at bounding box center [61, 46] width 79 height 10
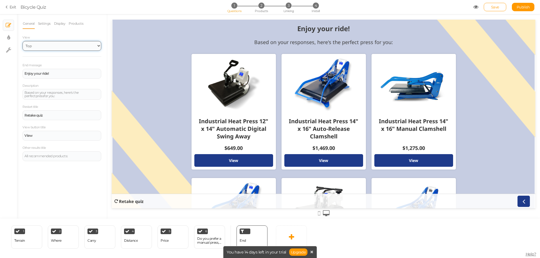
click at [22, 41] on select "Default Top" at bounding box center [61, 46] width 79 height 10
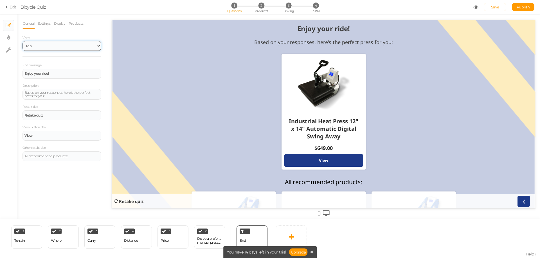
click at [47, 47] on select "Default Top" at bounding box center [61, 46] width 79 height 10
select select "1"
click at [22, 41] on select "Default Top" at bounding box center [61, 46] width 79 height 10
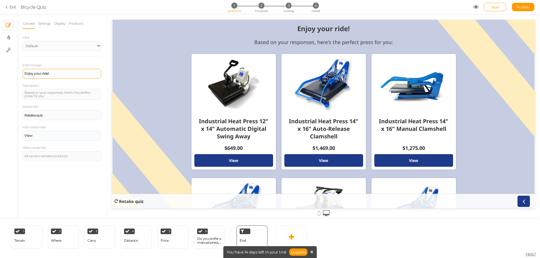
click at [54, 74] on div "Enjoy your ride!" at bounding box center [61, 73] width 75 height 3
drag, startPoint x: 62, startPoint y: 73, endPoint x: 19, endPoint y: 73, distance: 43.3
click at [19, 73] on div "General Settings Display Products View Default Top End message Enjoy your ride!…" at bounding box center [62, 118] width 90 height 201
drag, startPoint x: 55, startPoint y: 76, endPoint x: 6, endPoint y: 74, distance: 49.2
click at [7, 73] on div "× Slides × Display settings × Settings General Settings Display Products View D…" at bounding box center [270, 116] width 540 height 205
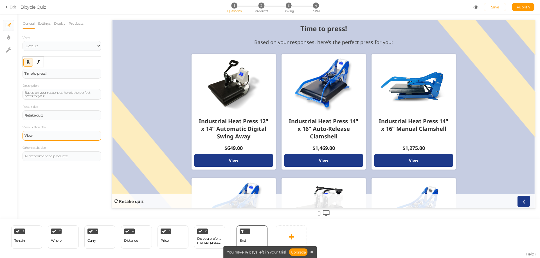
click at [38, 136] on div "View" at bounding box center [61, 135] width 75 height 3
click at [31, 135] on strong "View" at bounding box center [28, 136] width 8 height 4
drag, startPoint x: 35, startPoint y: 135, endPoint x: 19, endPoint y: 136, distance: 16.6
click at [18, 136] on div "General Settings Display Products View Default Top End message Time to press! D…" at bounding box center [62, 118] width 90 height 201
click at [59, 134] on div "View Details" at bounding box center [61, 135] width 75 height 3
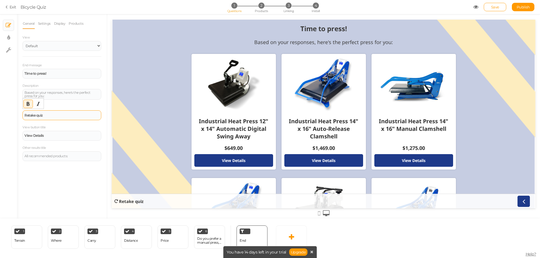
click at [59, 117] on div "Retake quiz" at bounding box center [61, 115] width 79 height 10
click at [25, 116] on strong "Retake quiz" at bounding box center [33, 115] width 18 height 3
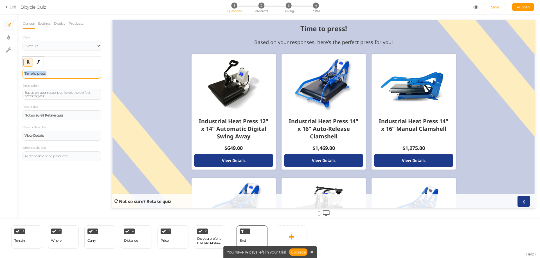
drag, startPoint x: 72, startPoint y: 70, endPoint x: 24, endPoint y: 71, distance: 48.1
click at [24, 71] on div "Time to press!" at bounding box center [61, 74] width 79 height 10
click at [58, 30] on div "General Settings Display Products View Default Top End message Success starts w…" at bounding box center [61, 89] width 79 height 143
click at [46, 24] on link "Settings" at bounding box center [44, 23] width 13 height 11
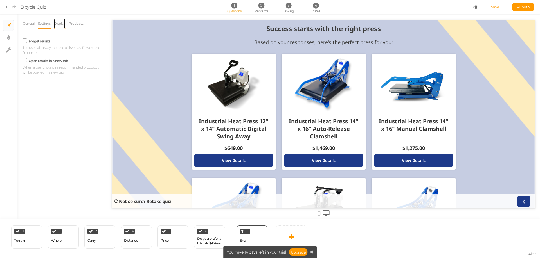
click at [60, 23] on link "Display" at bounding box center [60, 23] width 12 height 11
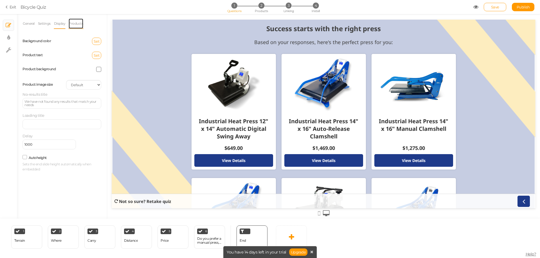
click at [76, 26] on link "Products" at bounding box center [75, 23] width 15 height 11
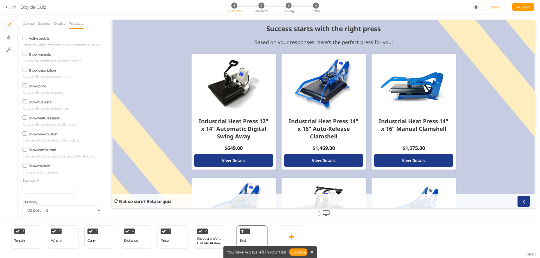
click at [25, 71] on icon at bounding box center [25, 69] width 8 height 3
click at [0, 0] on input "Show description" at bounding box center [0, 0] width 0 height 0
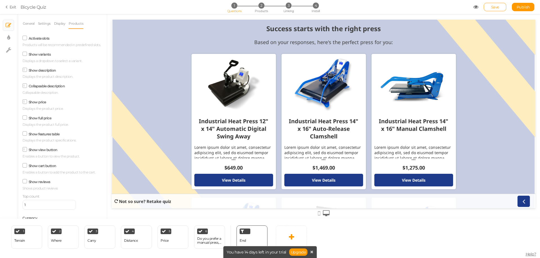
click at [25, 70] on icon at bounding box center [25, 70] width 3 height 0
click at [0, 0] on input "Show description" at bounding box center [0, 0] width 0 height 0
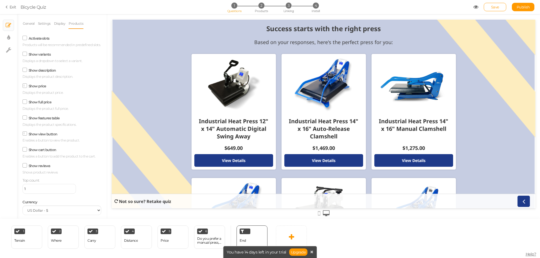
click at [26, 103] on icon at bounding box center [25, 101] width 8 height 3
click at [0, 0] on input "Show full price" at bounding box center [0, 0] width 0 height 0
click at [26, 102] on icon at bounding box center [25, 102] width 3 height 0
click at [0, 0] on input "Show full price" at bounding box center [0, 0] width 0 height 0
click at [26, 119] on icon at bounding box center [25, 117] width 8 height 3
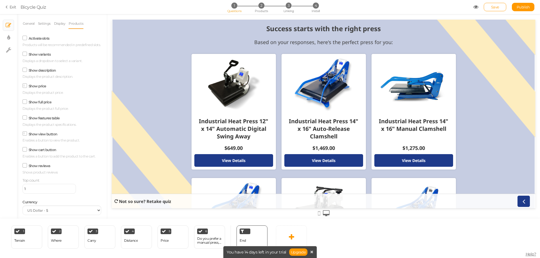
click at [0, 0] on input "Show features table" at bounding box center [0, 0] width 0 height 0
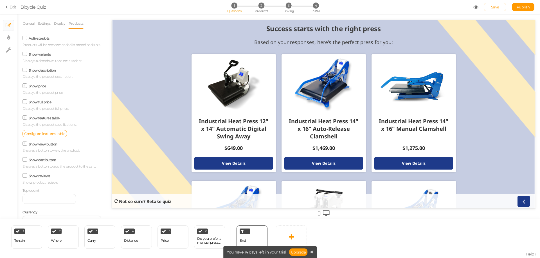
click at [26, 120] on span at bounding box center [24, 118] width 4 height 4
click at [0, 0] on input "Show features table" at bounding box center [0, 0] width 0 height 0
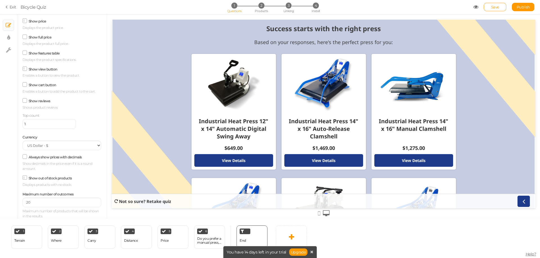
scroll to position [70, 0]
click at [25, 157] on icon at bounding box center [25, 156] width 8 height 3
click at [0, 0] on input "Always show prices with decimals" at bounding box center [0, 0] width 0 height 0
click at [25, 157] on icon at bounding box center [25, 157] width 3 height 0
click at [0, 0] on input "Always show prices with decimals" at bounding box center [0, 0] width 0 height 0
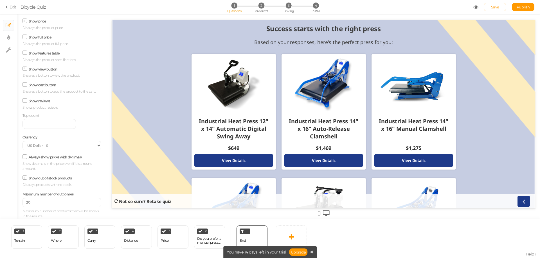
scroll to position [0, 0]
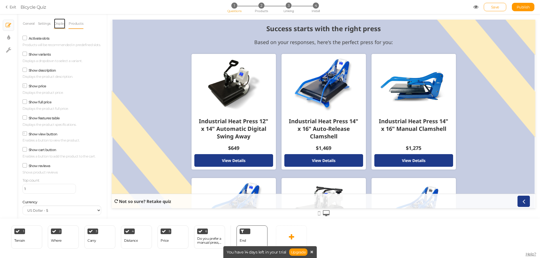
click at [57, 26] on link "Display" at bounding box center [60, 23] width 12 height 11
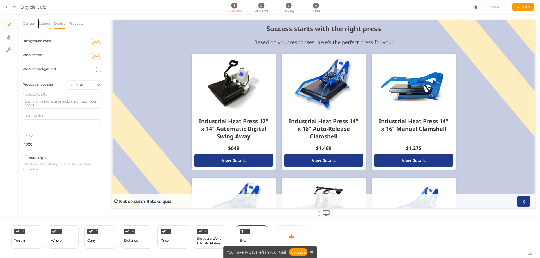
click at [44, 24] on link "Settings" at bounding box center [44, 23] width 13 height 11
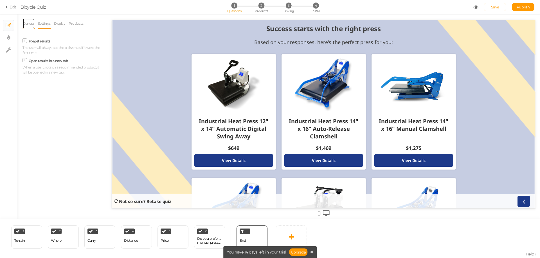
click at [28, 24] on link "General" at bounding box center [28, 23] width 12 height 11
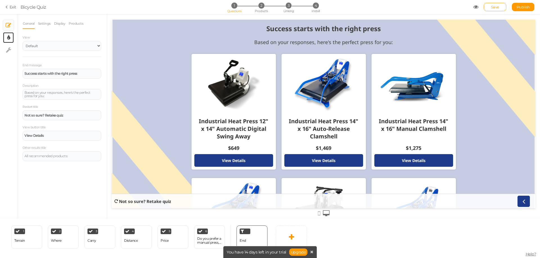
click at [6, 37] on link "× Display settings" at bounding box center [8, 37] width 11 height 11
select select "2"
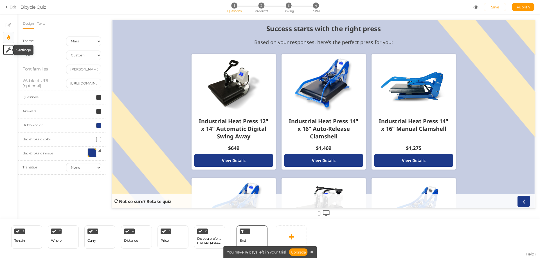
click at [9, 49] on icon at bounding box center [8, 50] width 5 height 6
select select "en"
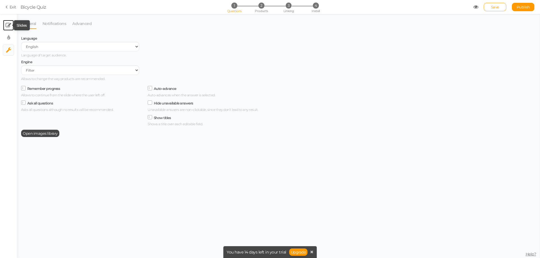
click at [9, 28] on tip-cont at bounding box center [9, 25] width 6 height 7
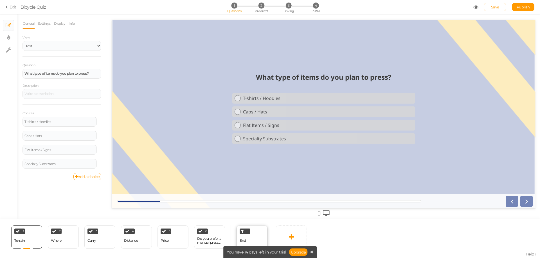
click at [249, 233] on div at bounding box center [244, 232] width 11 height 6
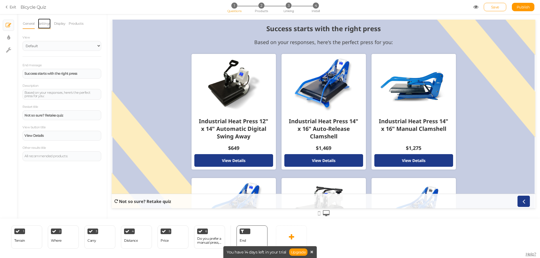
click at [46, 24] on link "Settings" at bounding box center [44, 23] width 13 height 11
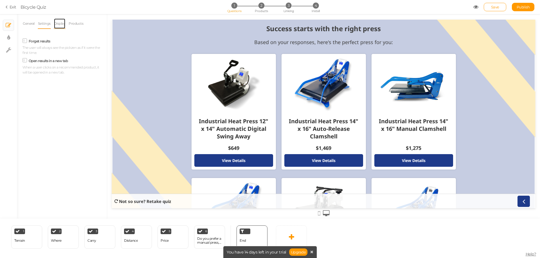
click at [60, 25] on link "Display" at bounding box center [60, 23] width 12 height 11
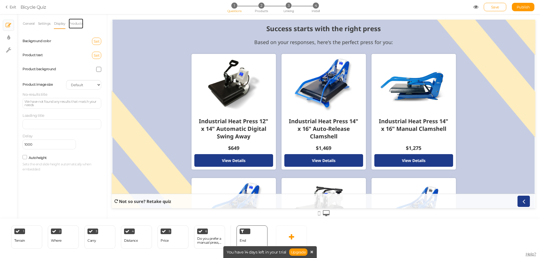
drag, startPoint x: 74, startPoint y: 25, endPoint x: 55, endPoint y: 26, distance: 18.6
click at [73, 25] on link "Products" at bounding box center [75, 23] width 15 height 11
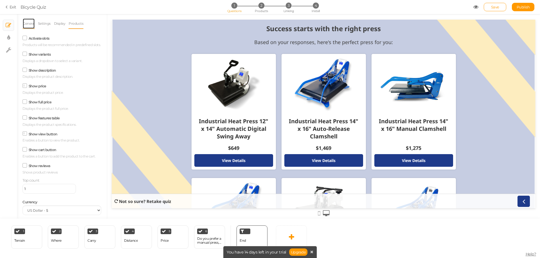
click at [28, 24] on link "General" at bounding box center [28, 23] width 12 height 11
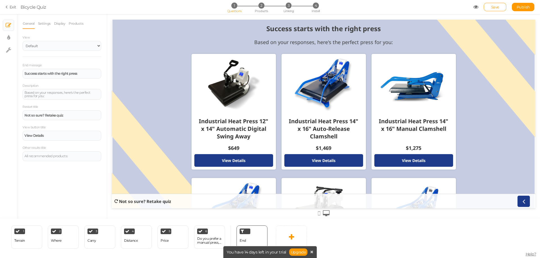
click at [318, 215] on icon at bounding box center [319, 214] width 3 height 6
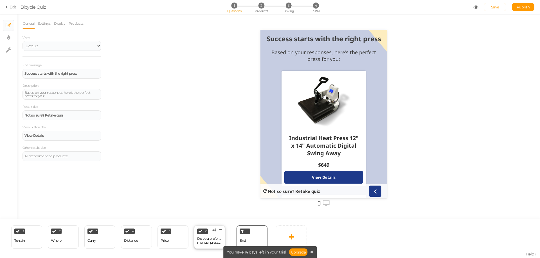
click at [198, 238] on div "Do you prefer a manual press, semi-automatic, or fully automatic system?" at bounding box center [209, 241] width 25 height 8
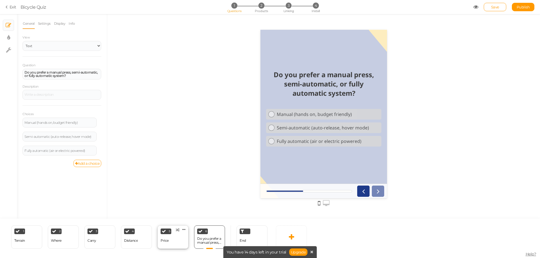
click at [174, 239] on div "5 Price × Define the conditions to show this slide. Clone Change type Delete" at bounding box center [172, 237] width 31 height 23
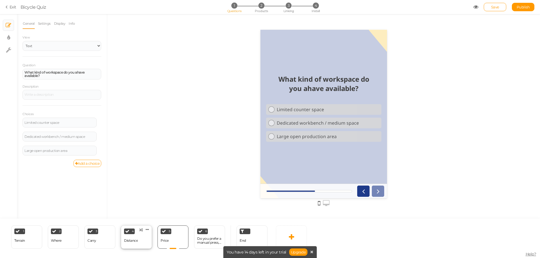
click at [138, 238] on div "4 Distance × Define the conditions to show this slide. Clone Change type Delete" at bounding box center [136, 237] width 31 height 23
drag, startPoint x: 87, startPoint y: 240, endPoint x: 101, endPoint y: 239, distance: 14.1
click at [88, 240] on div "Carry" at bounding box center [91, 241] width 9 height 4
click at [65, 241] on div "2 Where × Define the conditions to show this slide. Clone Change type Delete" at bounding box center [63, 237] width 31 height 23
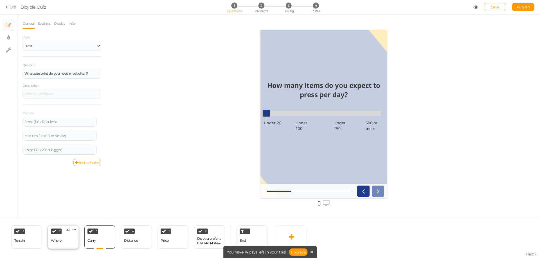
select select "1001"
click at [31, 240] on div "1 Terrain × Define the conditions to show this slide. Clone Change type Delete" at bounding box center [26, 237] width 31 height 23
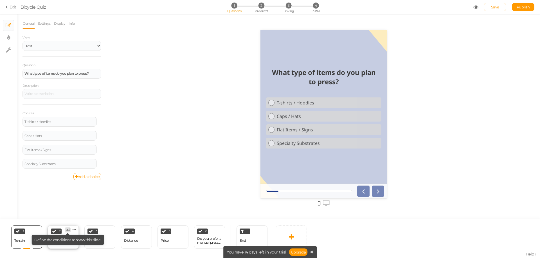
click at [62, 243] on tip "× Define the conditions to show this slide." at bounding box center [67, 240] width 73 height 10
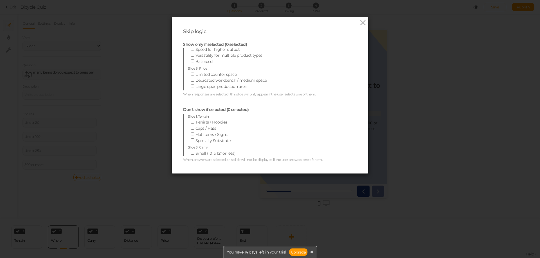
scroll to position [28, 0]
click at [361, 22] on icon at bounding box center [363, 23] width 8 height 8
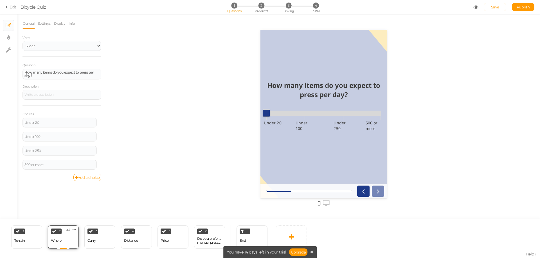
click at [72, 240] on div "2 Where × Define the conditions to show this slide. Clone Change type Delete" at bounding box center [63, 237] width 31 height 23
click at [56, 48] on select "Text Images Slider Dropdown" at bounding box center [61, 46] width 79 height 10
select select "1"
click at [22, 41] on select "Text Images Slider Dropdown" at bounding box center [61, 46] width 79 height 10
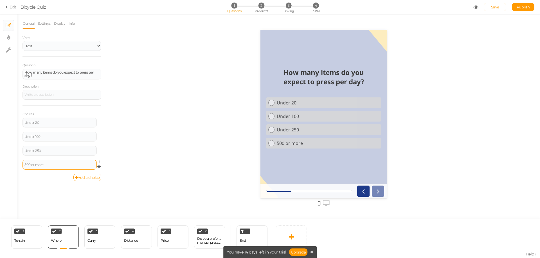
click at [48, 165] on div "500 or more" at bounding box center [59, 164] width 70 height 3
drag, startPoint x: 49, startPoint y: 164, endPoint x: 16, endPoint y: 162, distance: 33.3
click at [16, 162] on div "× Slides × Display settings × Settings General Settings Display Info View Text …" at bounding box center [270, 116] width 540 height 205
click at [58, 166] on div "Over 250" at bounding box center [59, 164] width 70 height 3
drag, startPoint x: 44, startPoint y: 166, endPoint x: 20, endPoint y: 163, distance: 24.1
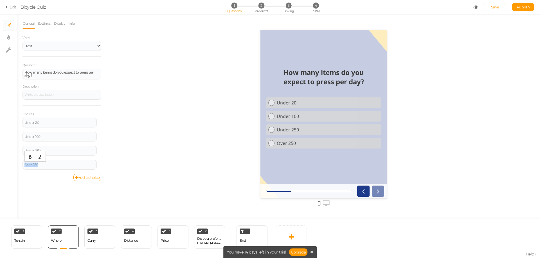
click at [21, 164] on div "General Settings Display Info View Text Images Slider Dropdown Question How man…" at bounding box center [62, 118] width 90 height 201
drag, startPoint x: 47, startPoint y: 164, endPoint x: 23, endPoint y: 160, distance: 23.7
click at [23, 160] on div "250 or more" at bounding box center [59, 165] width 74 height 10
click at [53, 193] on div "General Settings Display Info View Text Images Slider Dropdown Question How man…" at bounding box center [62, 118] width 90 height 201
click at [38, 240] on div "1 Terrain × Define the conditions to show this slide. Clone Change type Delete" at bounding box center [26, 237] width 31 height 23
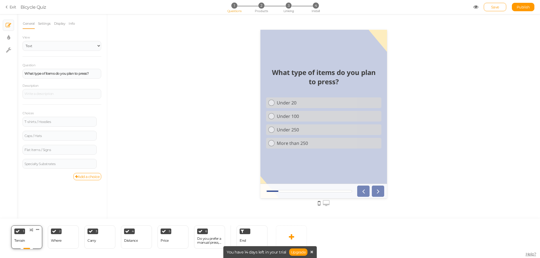
scroll to position [0, 0]
click at [56, 244] on div "Where" at bounding box center [56, 241] width 11 height 10
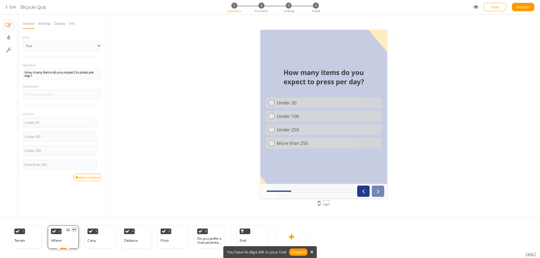
click at [74, 229] on icon at bounding box center [74, 230] width 3 height 4
click at [76, 216] on div "General Settings Display Info View Text Images Slider Dropdown Question How man…" at bounding box center [62, 118] width 90 height 201
click at [71, 236] on div "2 Where × Define the conditions to show this slide. Clone Change type Delete" at bounding box center [63, 237] width 31 height 23
click at [56, 232] on icon at bounding box center [54, 231] width 4 height 4
click at [62, 240] on div "2 Where × Define the conditions to show this slide. Clone Change type Delete" at bounding box center [63, 237] width 31 height 23
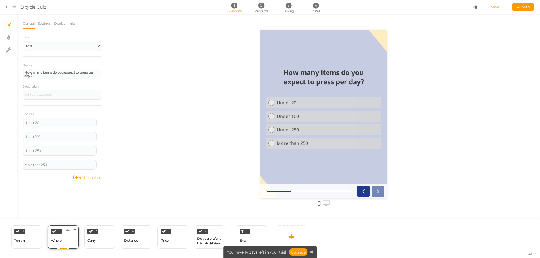
click at [62, 240] on div "2 Where × Define the conditions to show this slide. Clone Change type Delete" at bounding box center [63, 237] width 31 height 23
click at [73, 231] on icon at bounding box center [74, 230] width 3 height 4
click at [76, 214] on div "General Settings Display Info View Text Images Slider Dropdown Question How man…" at bounding box center [62, 118] width 90 height 201
click at [69, 230] on icon at bounding box center [68, 231] width 4 height 4
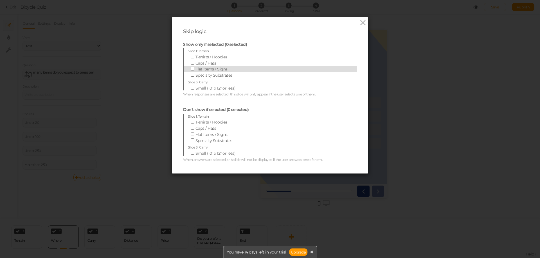
click at [188, 69] on label "Flat Items / Signs" at bounding box center [266, 69] width 156 height 6
click at [191, 69] on input "Flat Items / Signs" at bounding box center [193, 69] width 4 height 4
checkbox input "true"
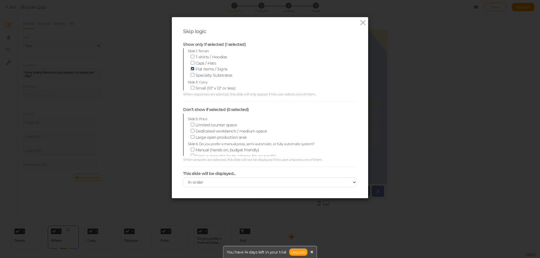
scroll to position [87, 0]
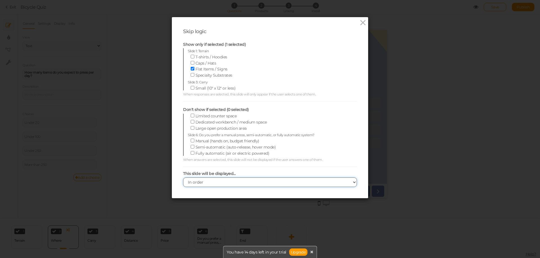
click at [248, 179] on select "In order When dependencies are met" at bounding box center [270, 183] width 174 height 10
click at [247, 182] on select "In order When dependencies are met" at bounding box center [270, 183] width 174 height 10
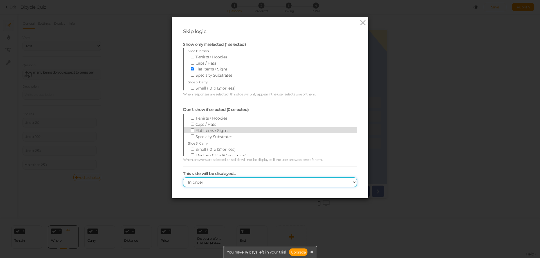
scroll to position [0, 0]
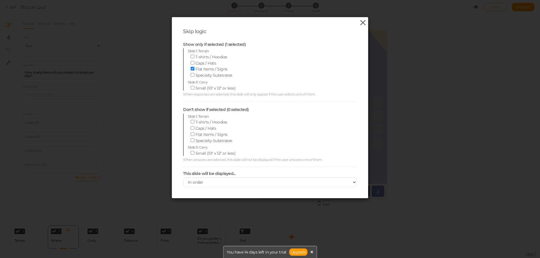
click at [361, 23] on icon at bounding box center [363, 23] width 8 height 8
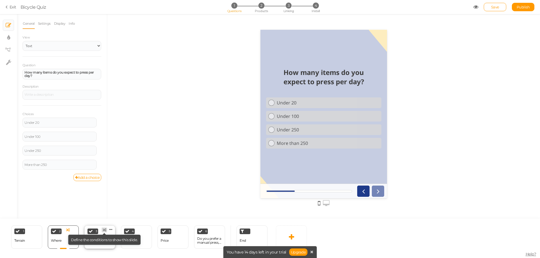
click at [104, 230] on icon at bounding box center [105, 231] width 4 height 4
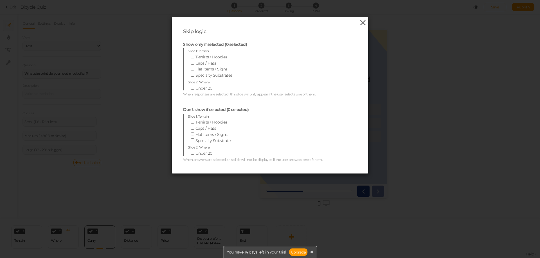
click at [362, 24] on icon at bounding box center [363, 23] width 8 height 8
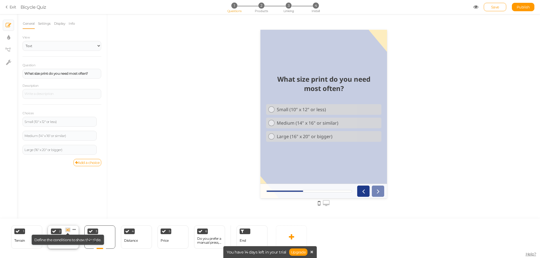
click at [67, 230] on icon at bounding box center [68, 231] width 4 height 4
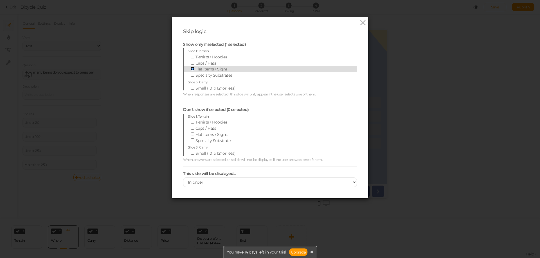
click at [191, 69] on input "Flat Items / Signs" at bounding box center [193, 69] width 4 height 4
checkbox input "false"
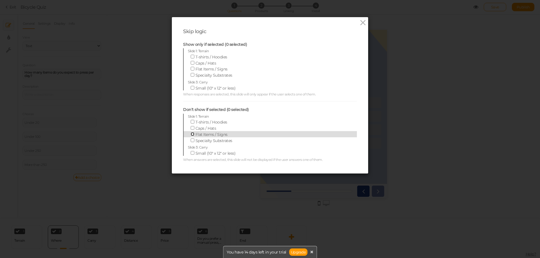
click at [191, 134] on input "Flat Items / Signs" at bounding box center [193, 134] width 4 height 4
checkbox input "true"
click at [362, 24] on icon at bounding box center [363, 23] width 8 height 8
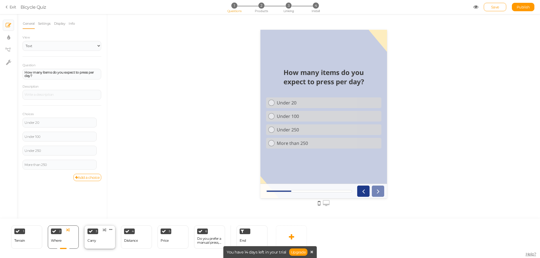
click at [96, 243] on div "3 Carry × Define the conditions to show this slide. Clone Change type Delete" at bounding box center [99, 237] width 31 height 23
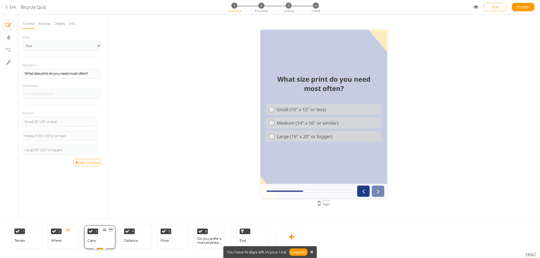
click at [108, 230] on link at bounding box center [111, 229] width 6 height 5
click at [113, 207] on div at bounding box center [324, 202] width 424 height 9
click at [68, 229] on icon at bounding box center [68, 231] width 4 height 4
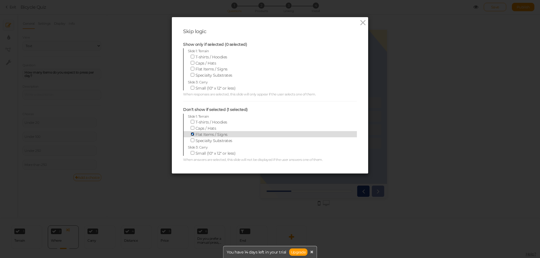
click at [192, 134] on input "Flat Items / Signs" at bounding box center [193, 134] width 4 height 4
checkbox input "false"
click at [362, 22] on icon at bounding box center [363, 23] width 8 height 8
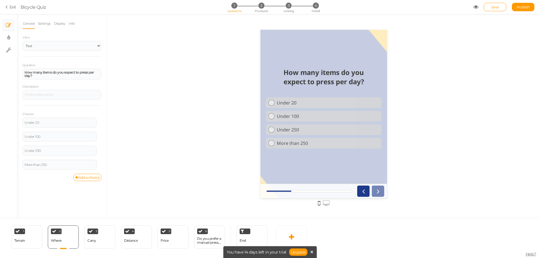
click at [434, 72] on div at bounding box center [323, 116] width 433 height 205
click at [289, 6] on span "3" at bounding box center [289, 6] width 6 height 6
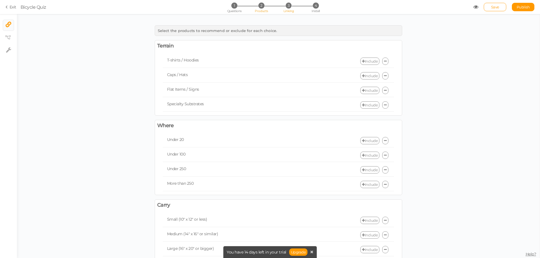
click at [265, 9] on span "Products" at bounding box center [261, 11] width 13 height 4
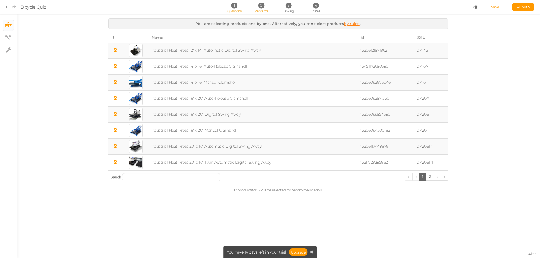
click at [238, 8] on li "1 Questions" at bounding box center [234, 6] width 26 height 6
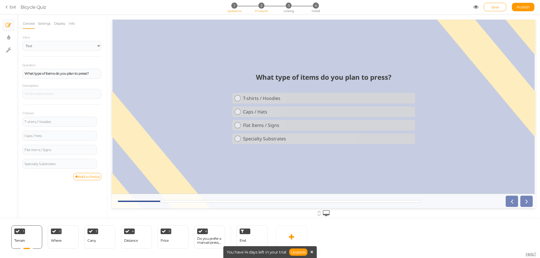
click at [259, 8] on span "2" at bounding box center [261, 6] width 6 height 6
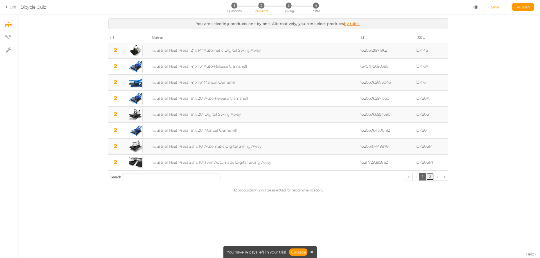
click at [433, 178] on link "2" at bounding box center [430, 177] width 8 height 8
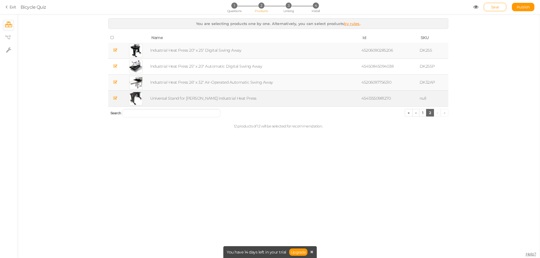
click at [114, 97] on icon at bounding box center [115, 98] width 4 height 4
click at [289, 10] on span "Linking" at bounding box center [288, 11] width 10 height 4
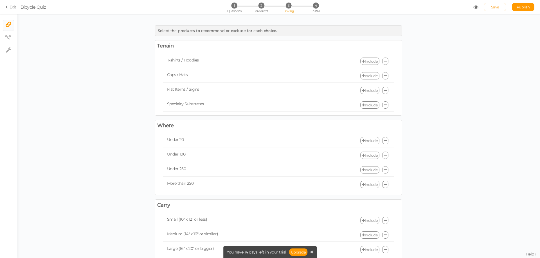
click at [491, 8] on span "Save" at bounding box center [495, 7] width 8 height 4
click at [62, 49] on div "Select the products to recommend or exclude for each choice. Terrain T-shirts /…" at bounding box center [278, 249] width 522 height 454
